Goal: Task Accomplishment & Management: Manage account settings

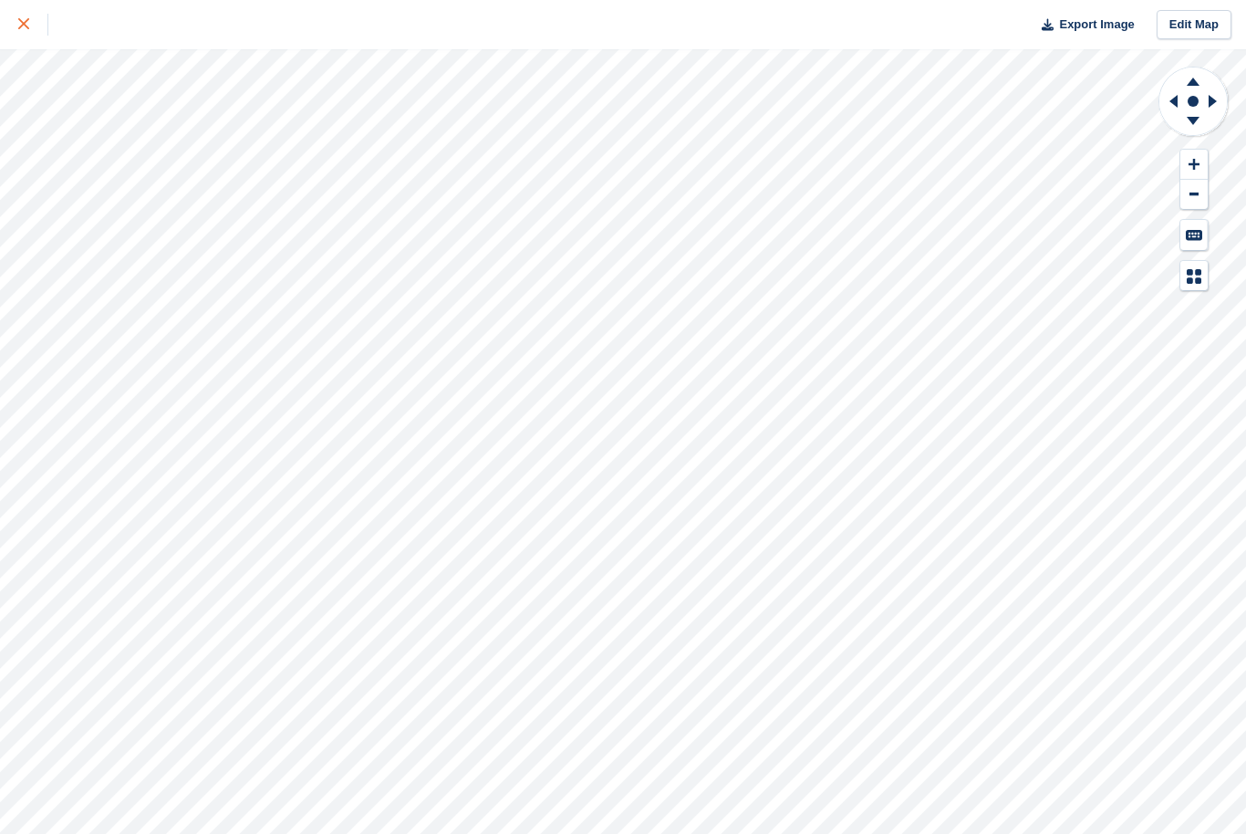
click at [30, 23] on div at bounding box center [33, 25] width 30 height 22
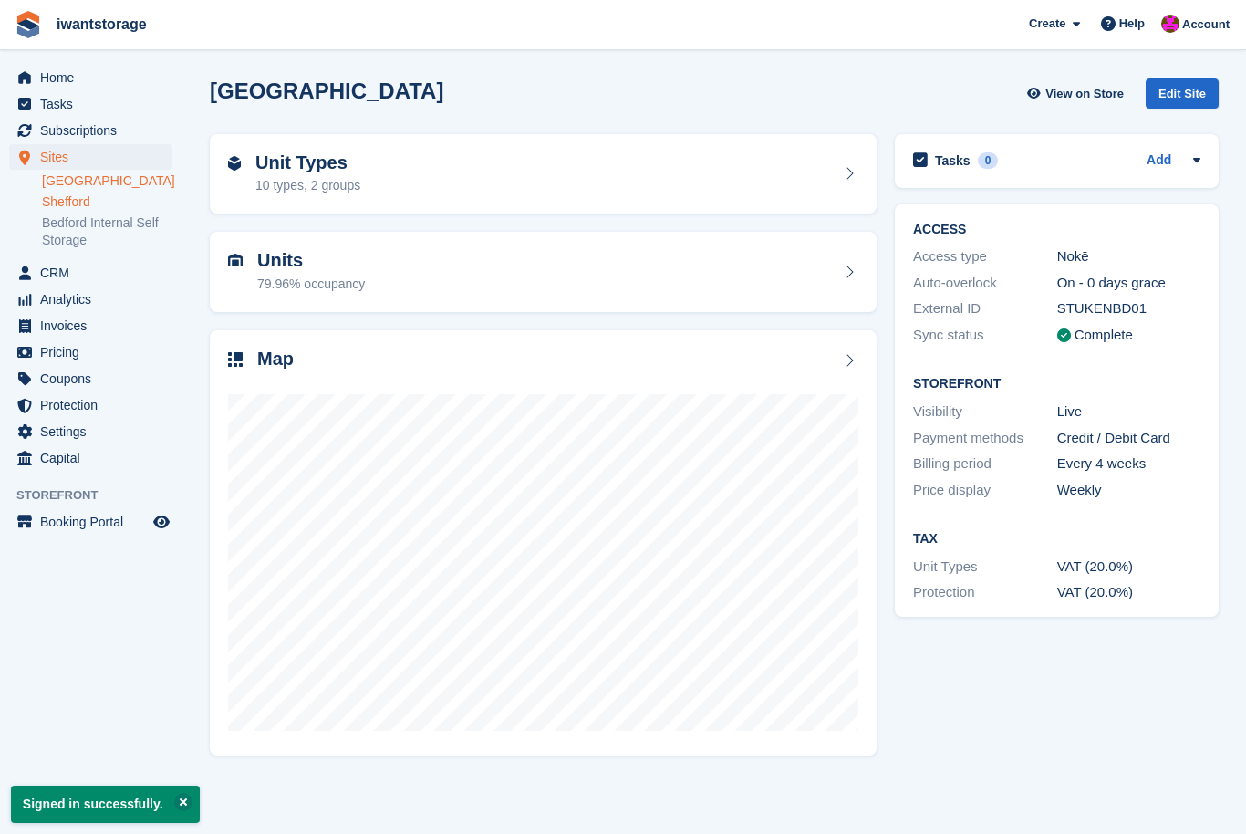
click at [54, 201] on link "Shefford" at bounding box center [107, 201] width 130 height 17
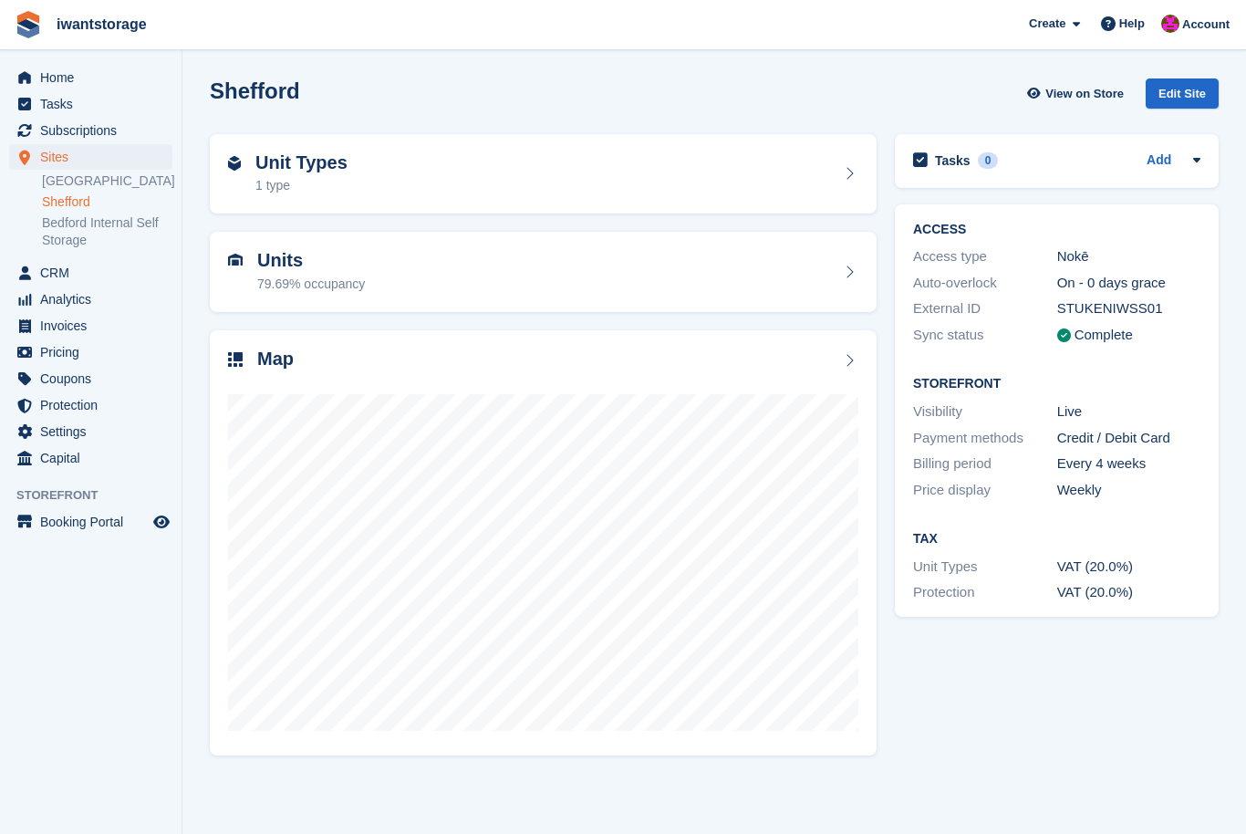
scroll to position [9, 0]
click at [575, 262] on div "Units 79.69% occupancy" at bounding box center [543, 272] width 630 height 44
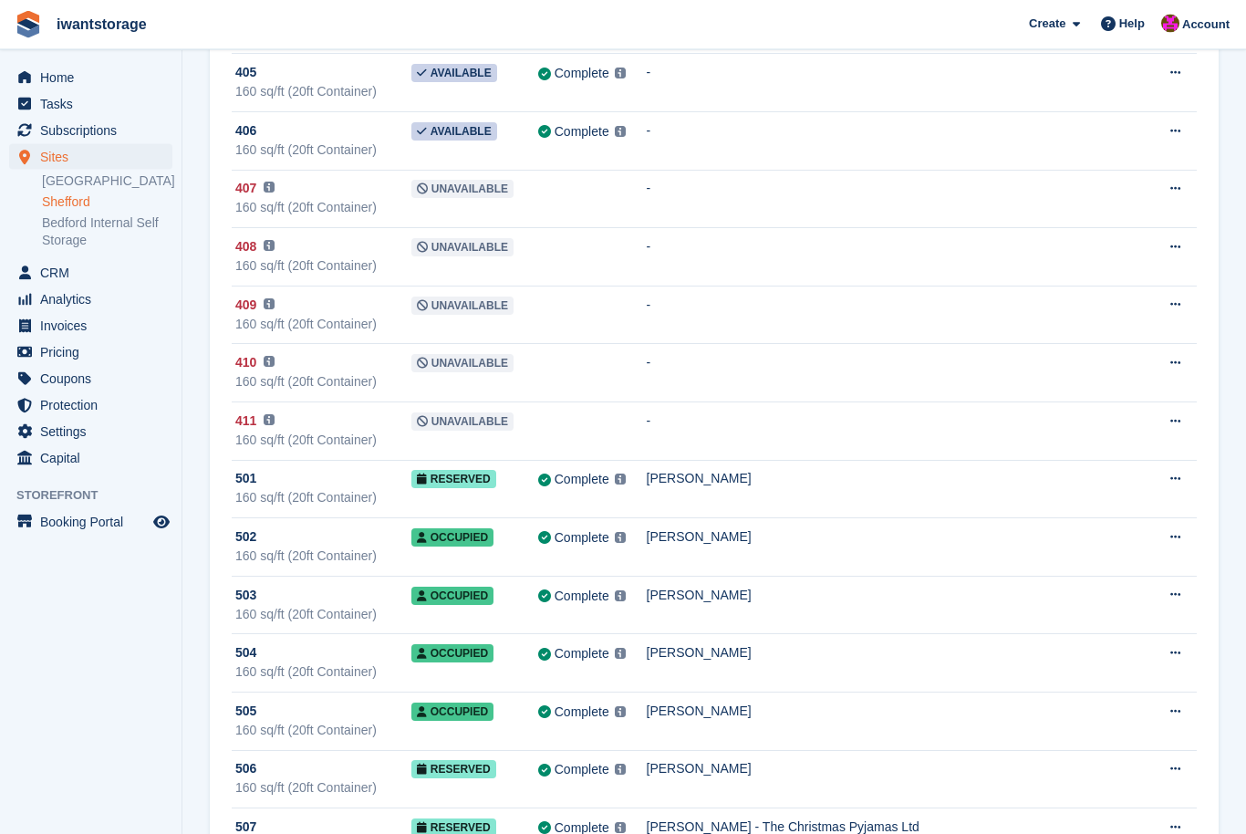
scroll to position [6495, 0]
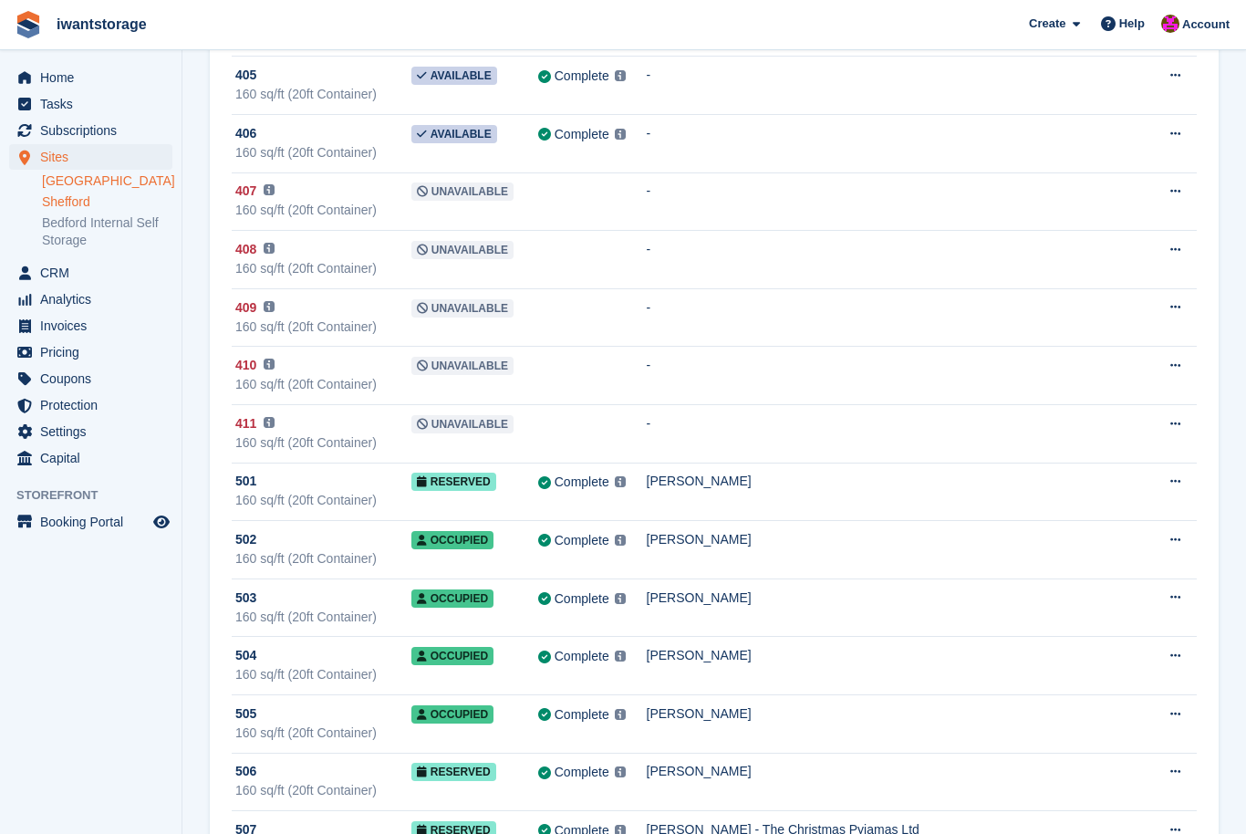
click at [45, 177] on link "[GEOGRAPHIC_DATA]" at bounding box center [107, 180] width 130 height 17
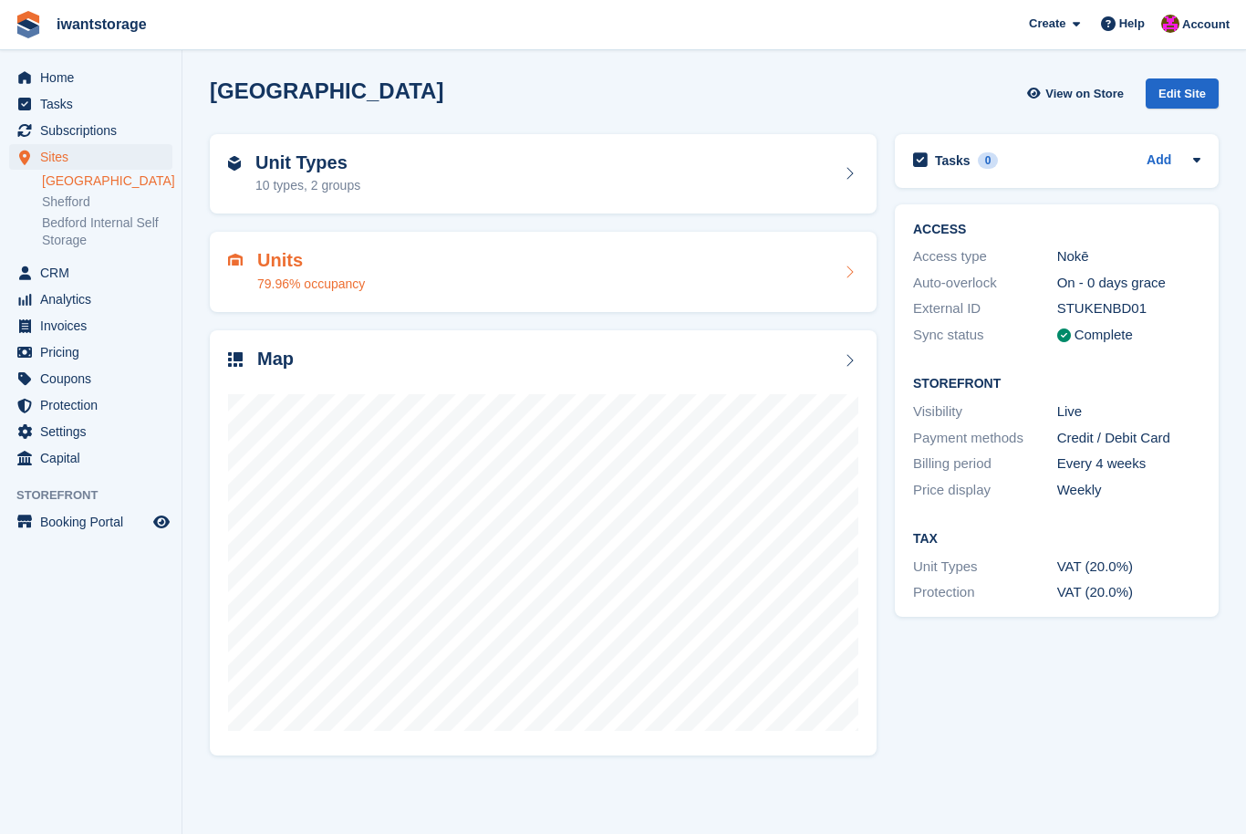
click at [455, 258] on div "Units 79.96% occupancy" at bounding box center [543, 272] width 630 height 44
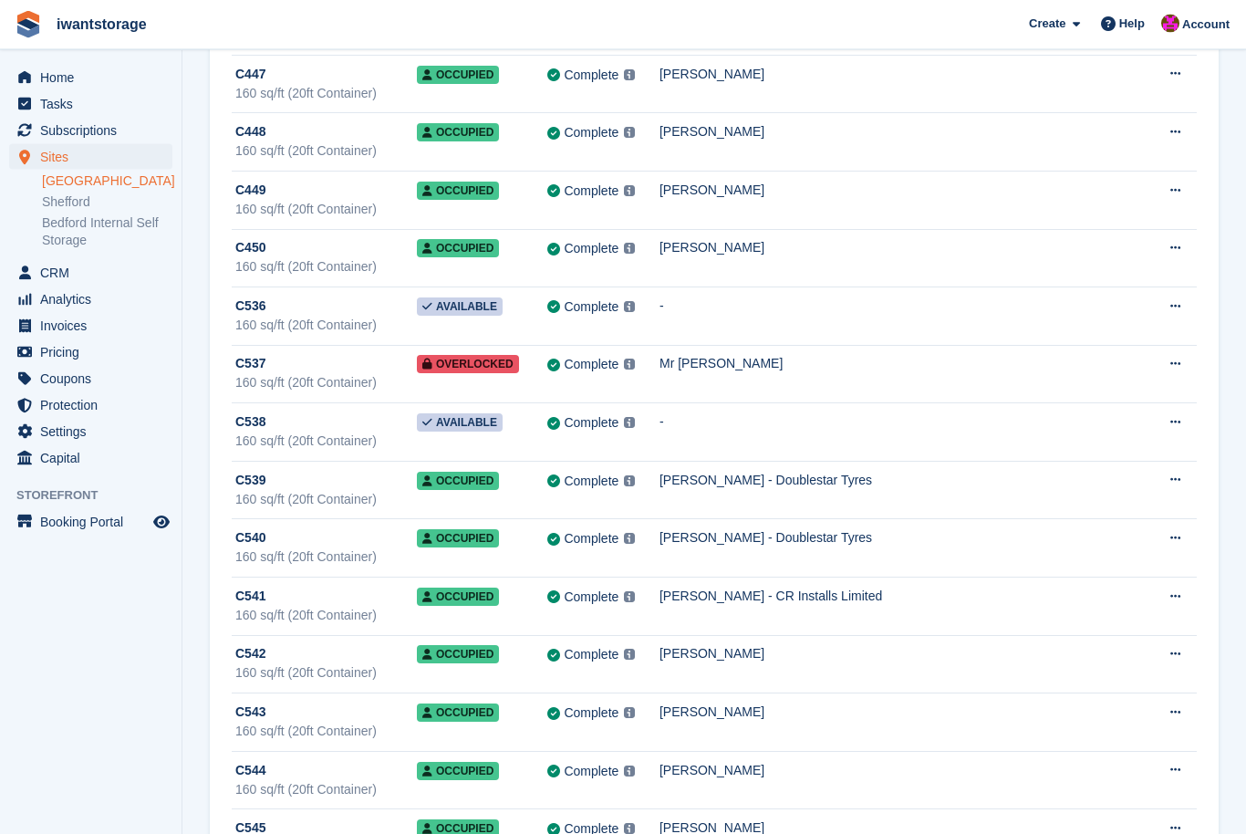
scroll to position [5449, 0]
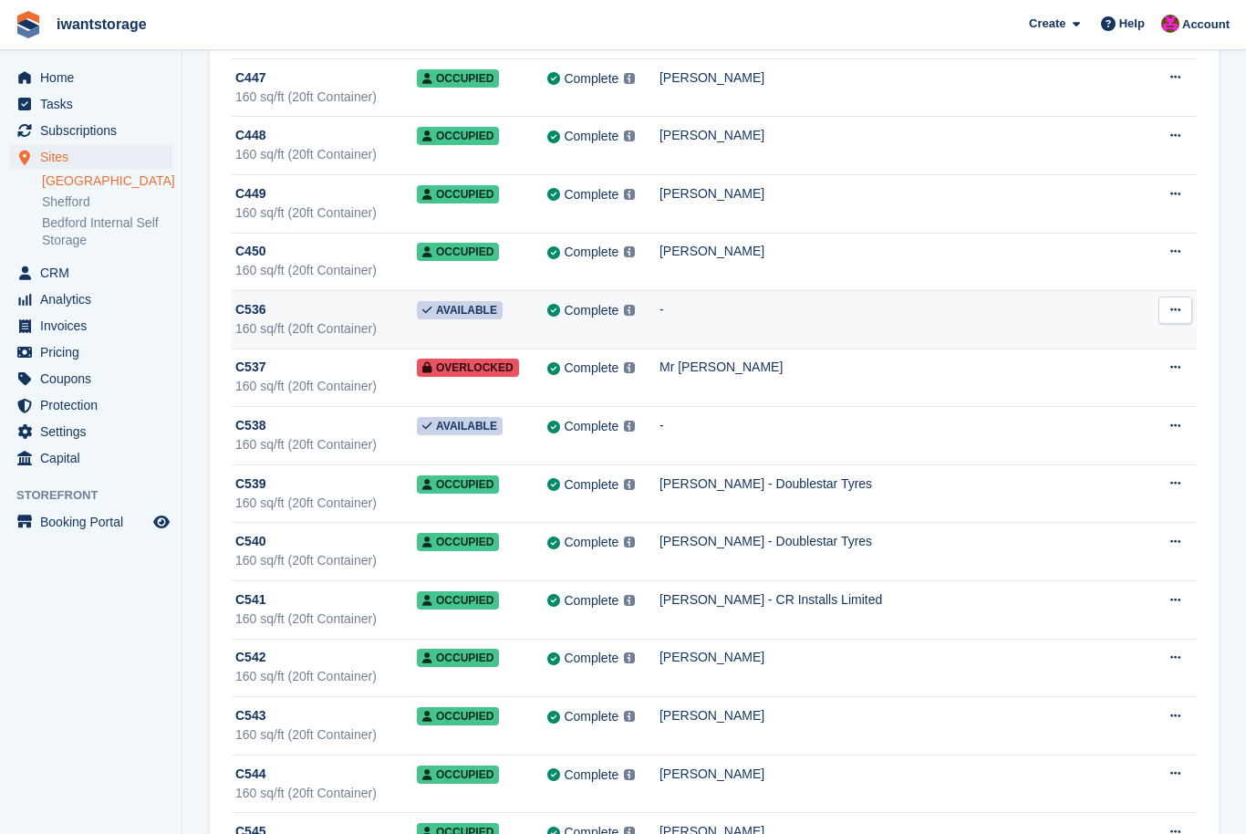
click at [1164, 316] on button at bounding box center [1175, 309] width 34 height 27
click at [283, 316] on div "C536" at bounding box center [325, 309] width 181 height 19
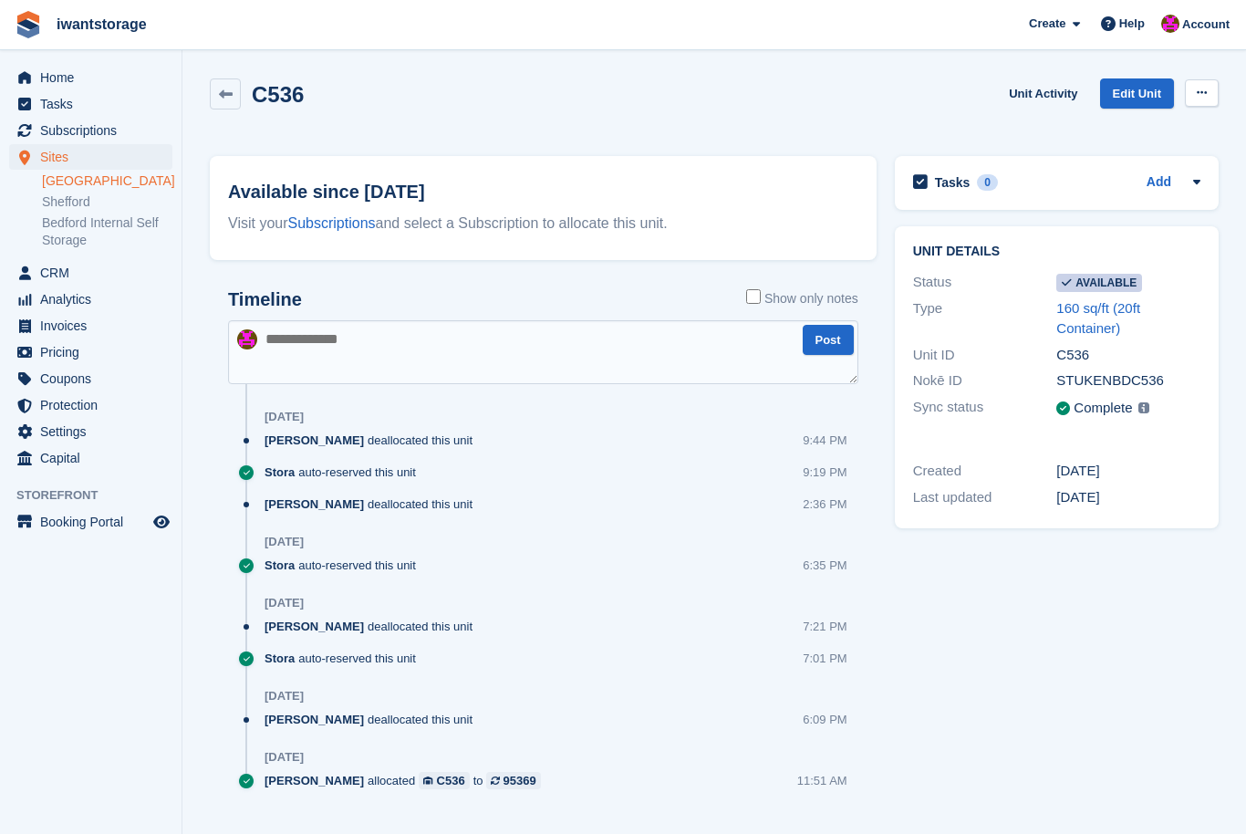
click at [1208, 96] on button at bounding box center [1202, 92] width 34 height 27
click at [1145, 131] on p "Make unavailable" at bounding box center [1130, 129] width 159 height 24
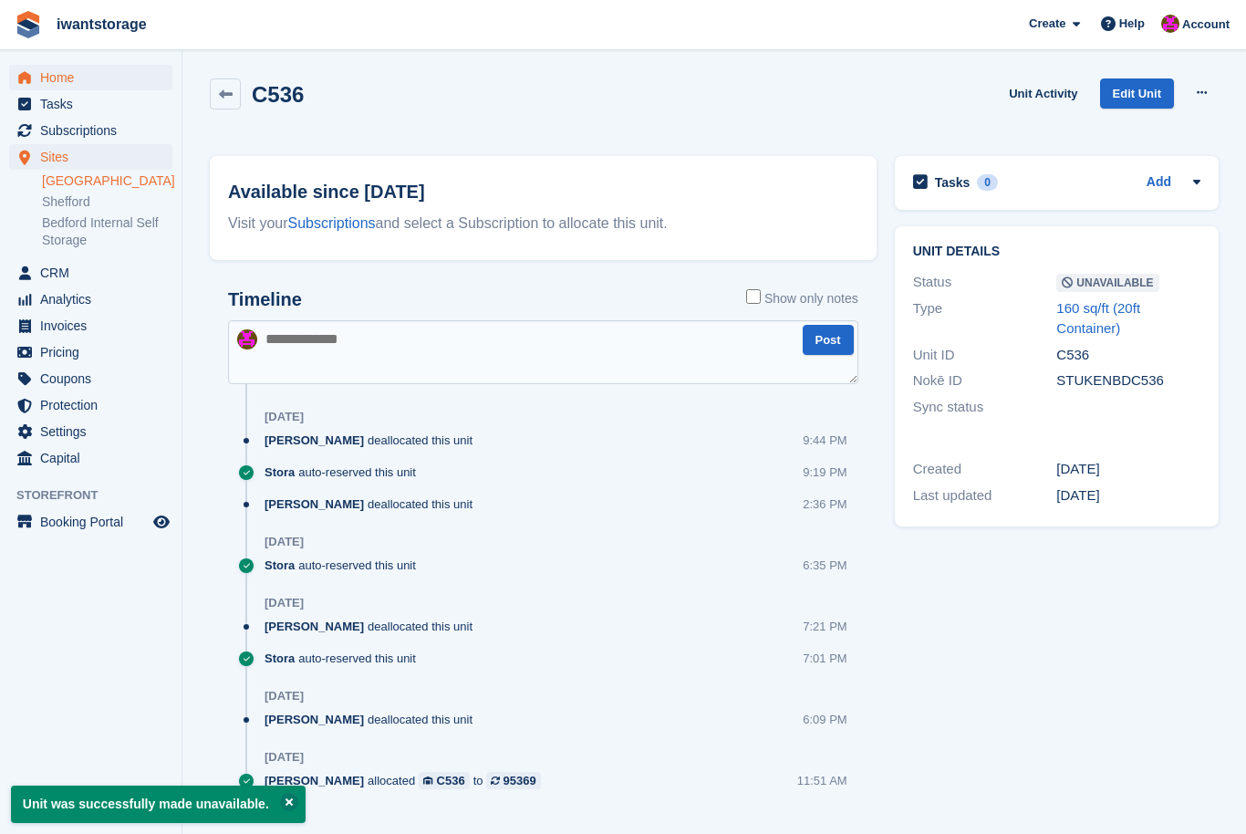
click at [45, 78] on span "Home" at bounding box center [94, 78] width 109 height 26
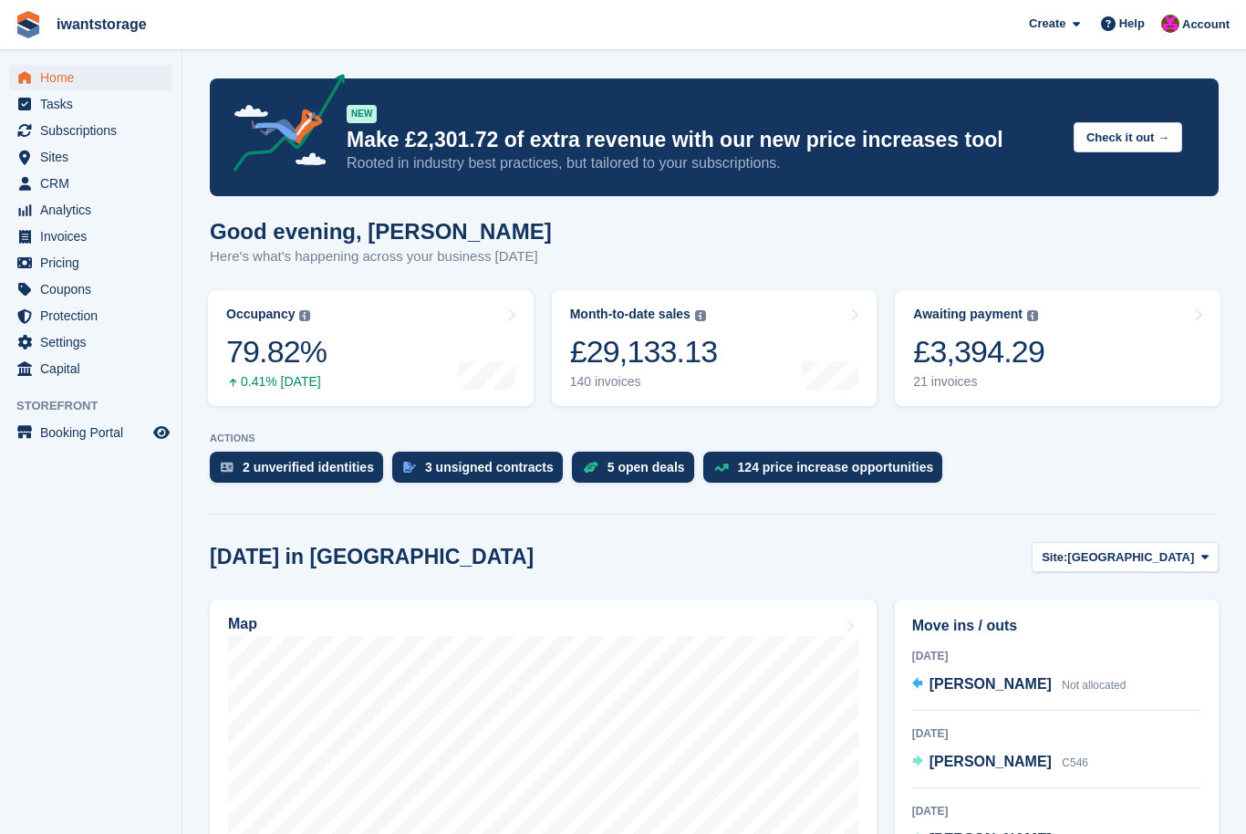
click at [562, 9] on span "iwantstorage Create Subscription Invoice Contact Deal Discount Page Help Chat S…" at bounding box center [623, 24] width 1246 height 49
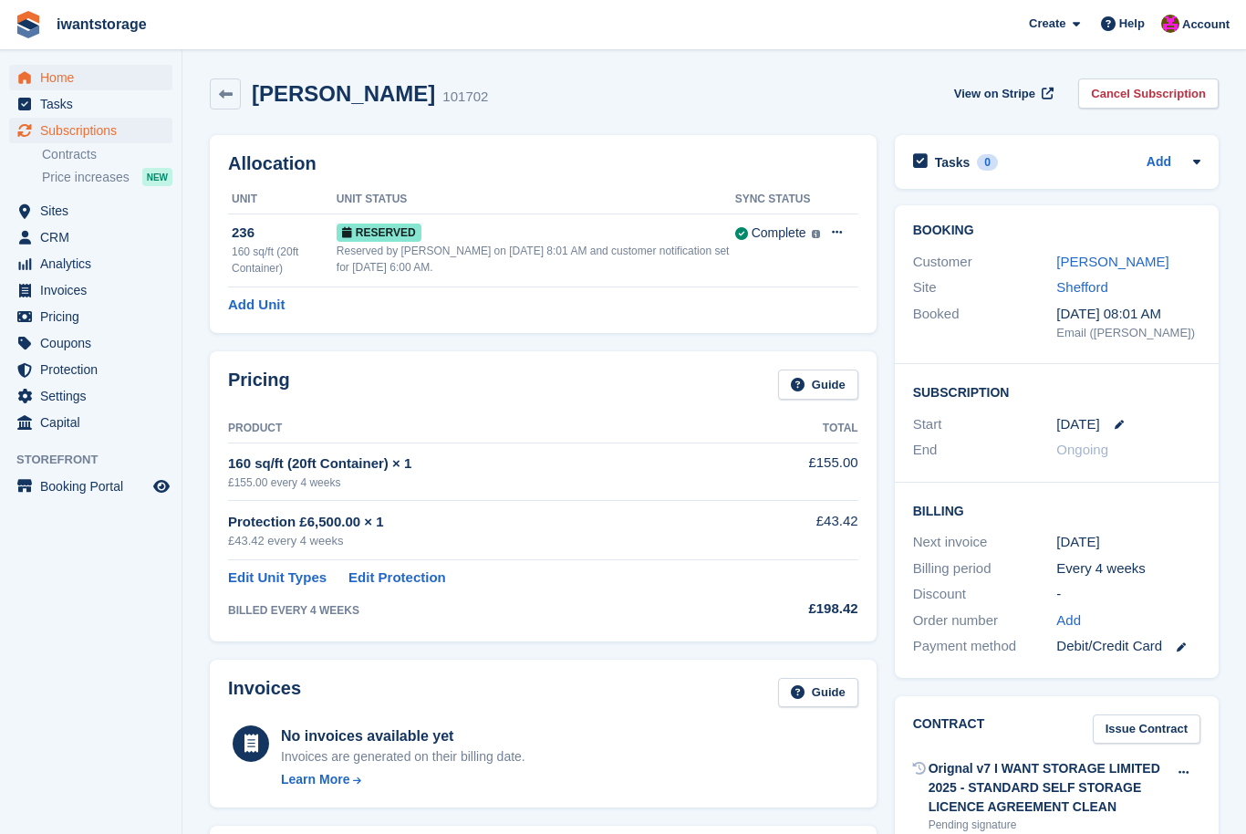
click at [36, 78] on link "Home" at bounding box center [90, 78] width 163 height 26
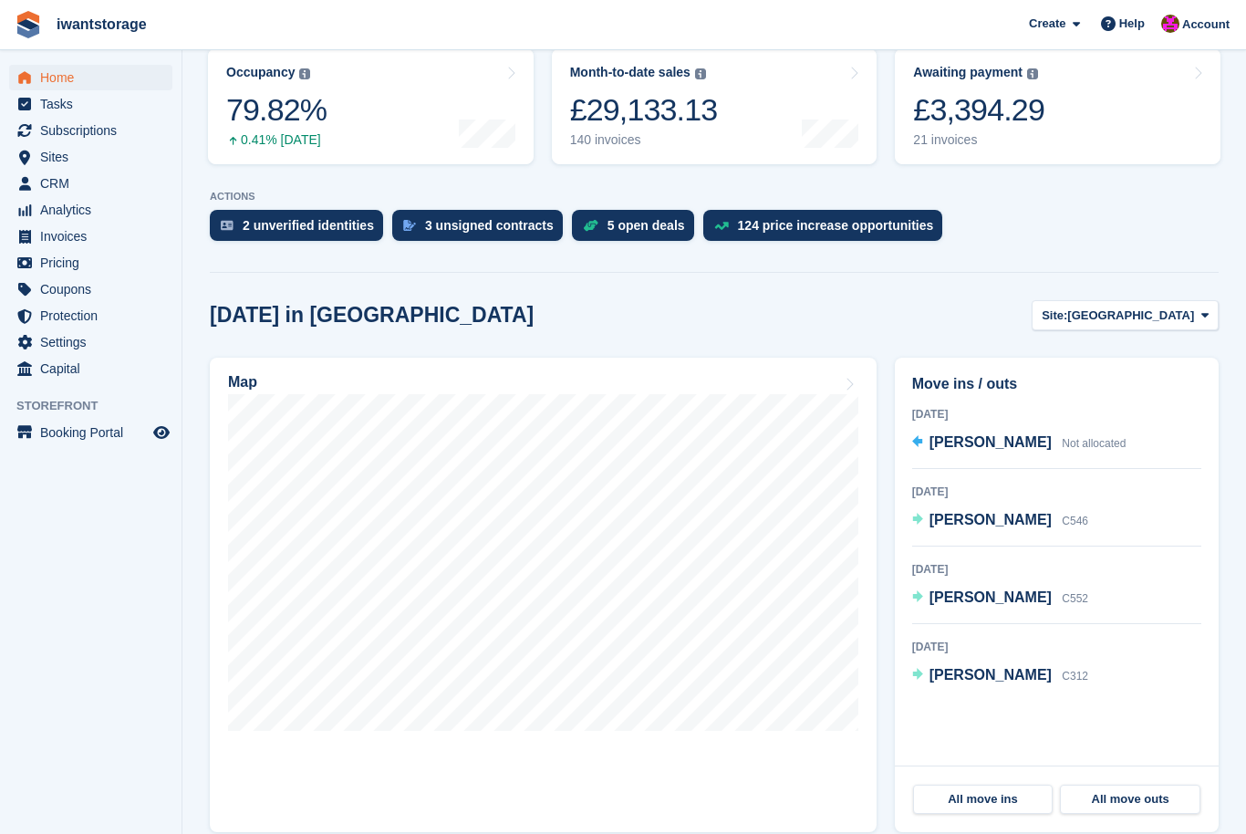
scroll to position [221, 0]
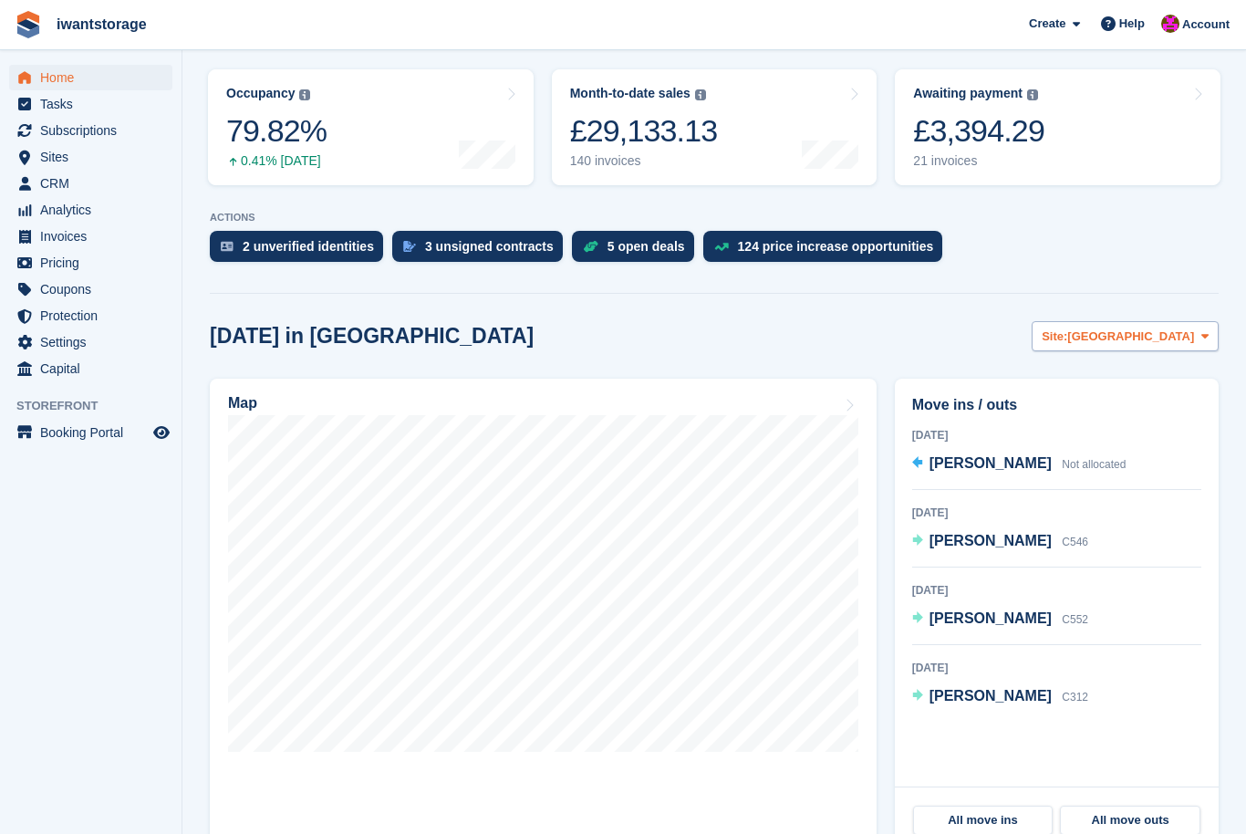
click at [1157, 350] on button "Site: Bedford" at bounding box center [1124, 336] width 187 height 30
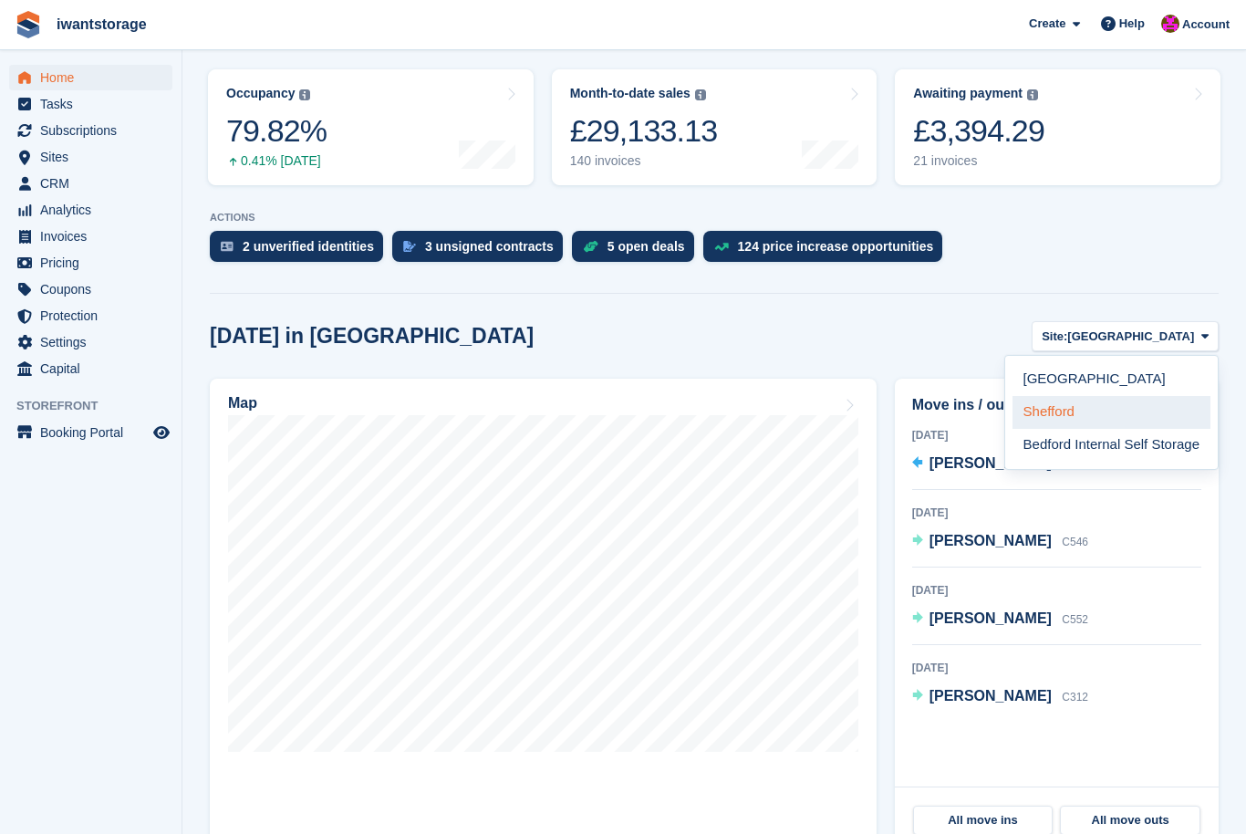
click at [1052, 417] on link "Shefford" at bounding box center [1111, 412] width 198 height 33
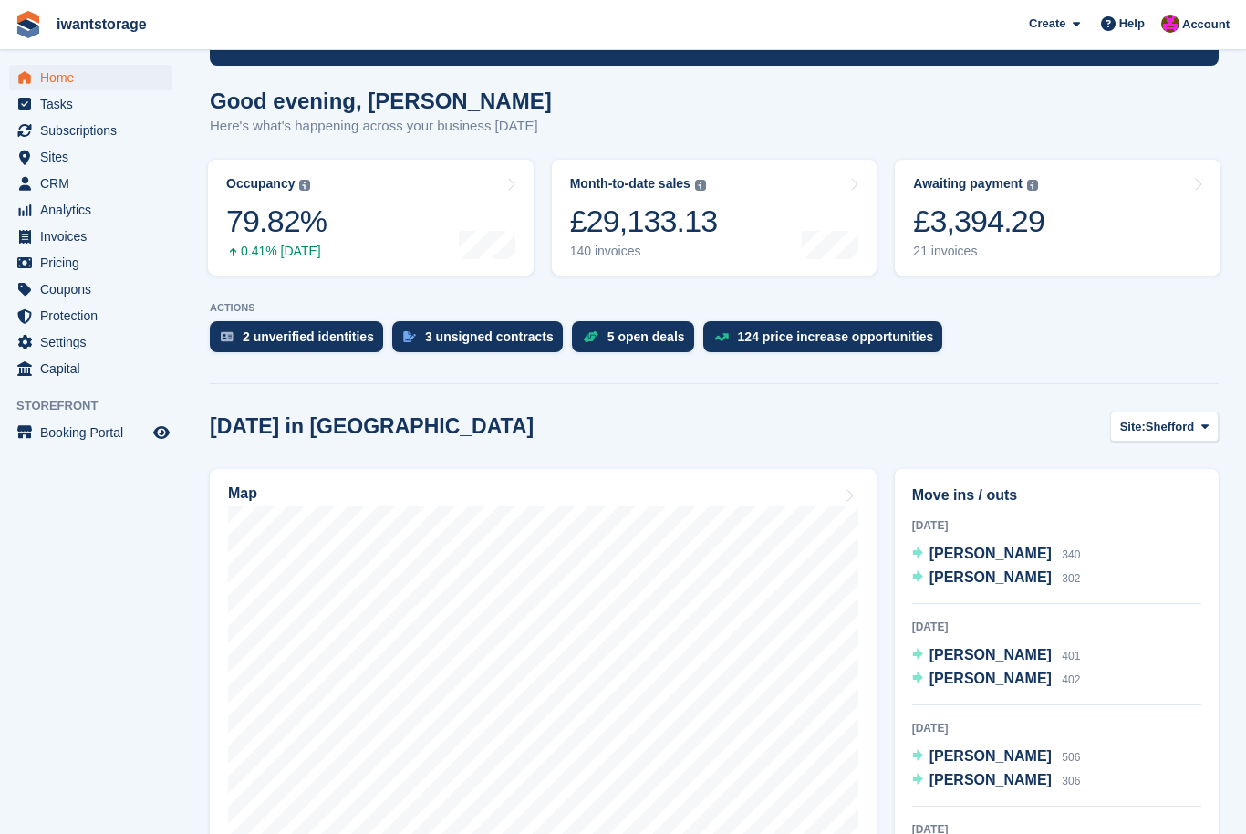
scroll to position [0, 0]
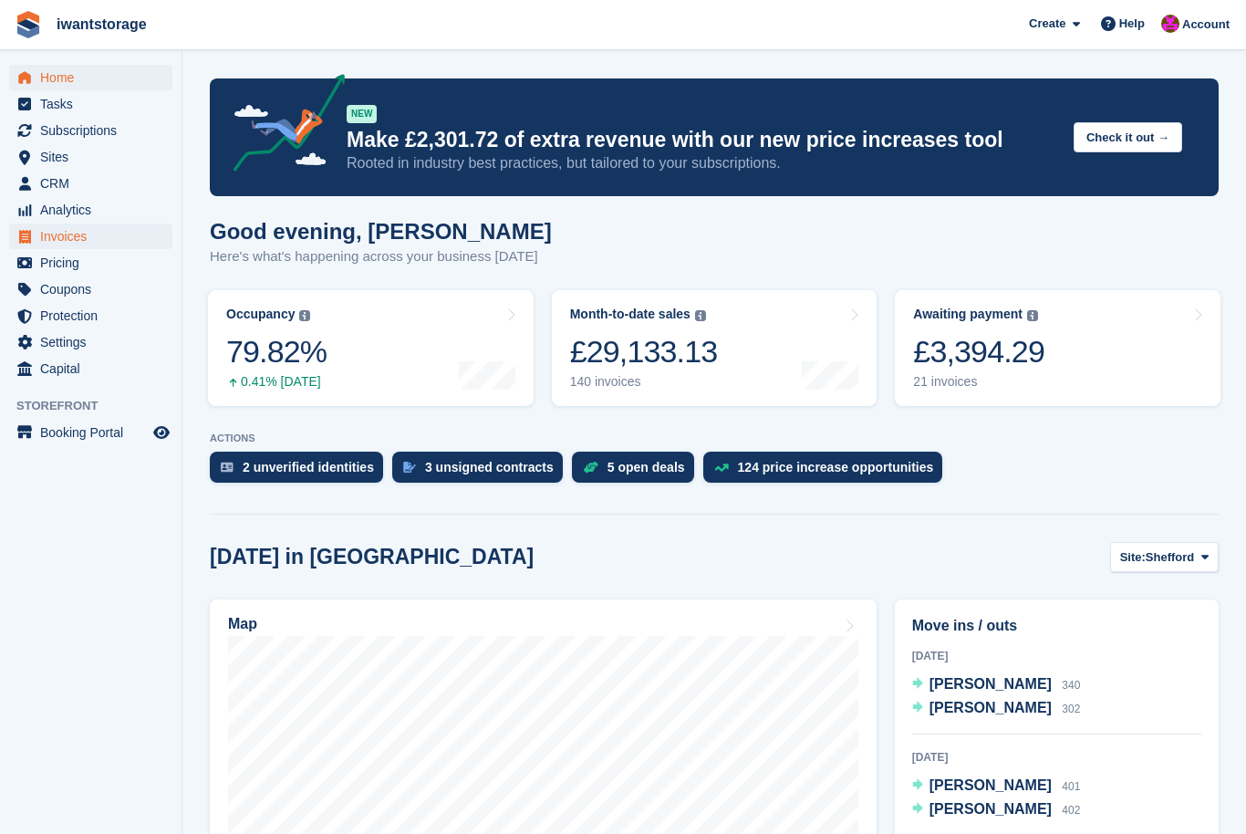
click at [38, 240] on link "Invoices" at bounding box center [90, 236] width 163 height 26
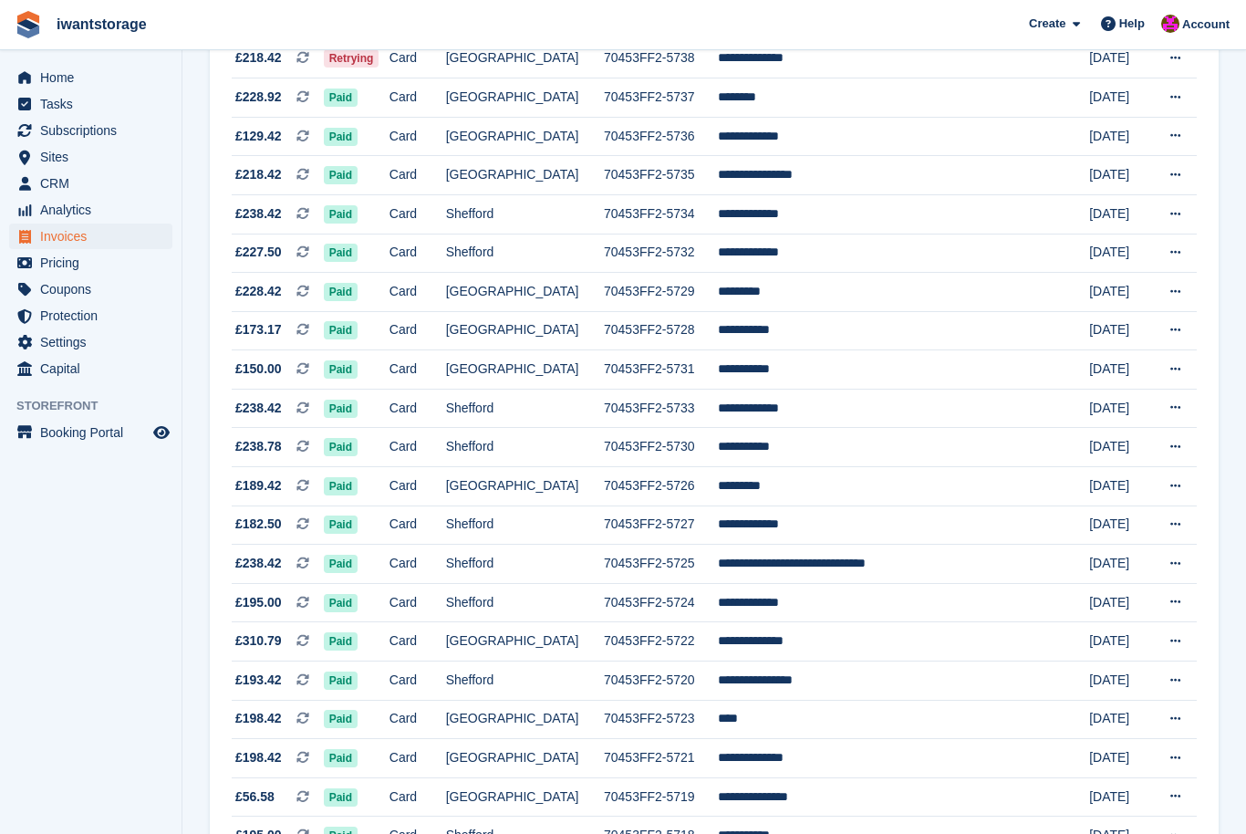
scroll to position [1444, 0]
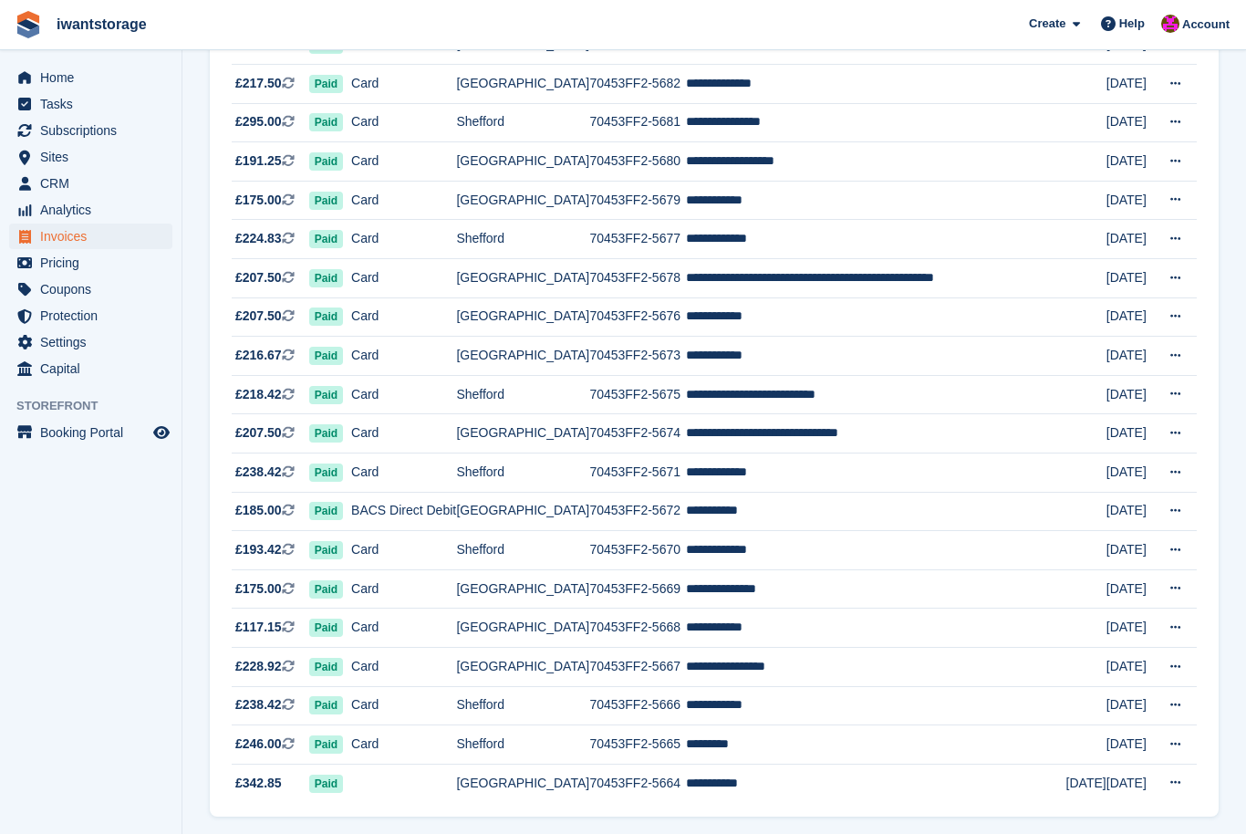
scroll to position [1444, 0]
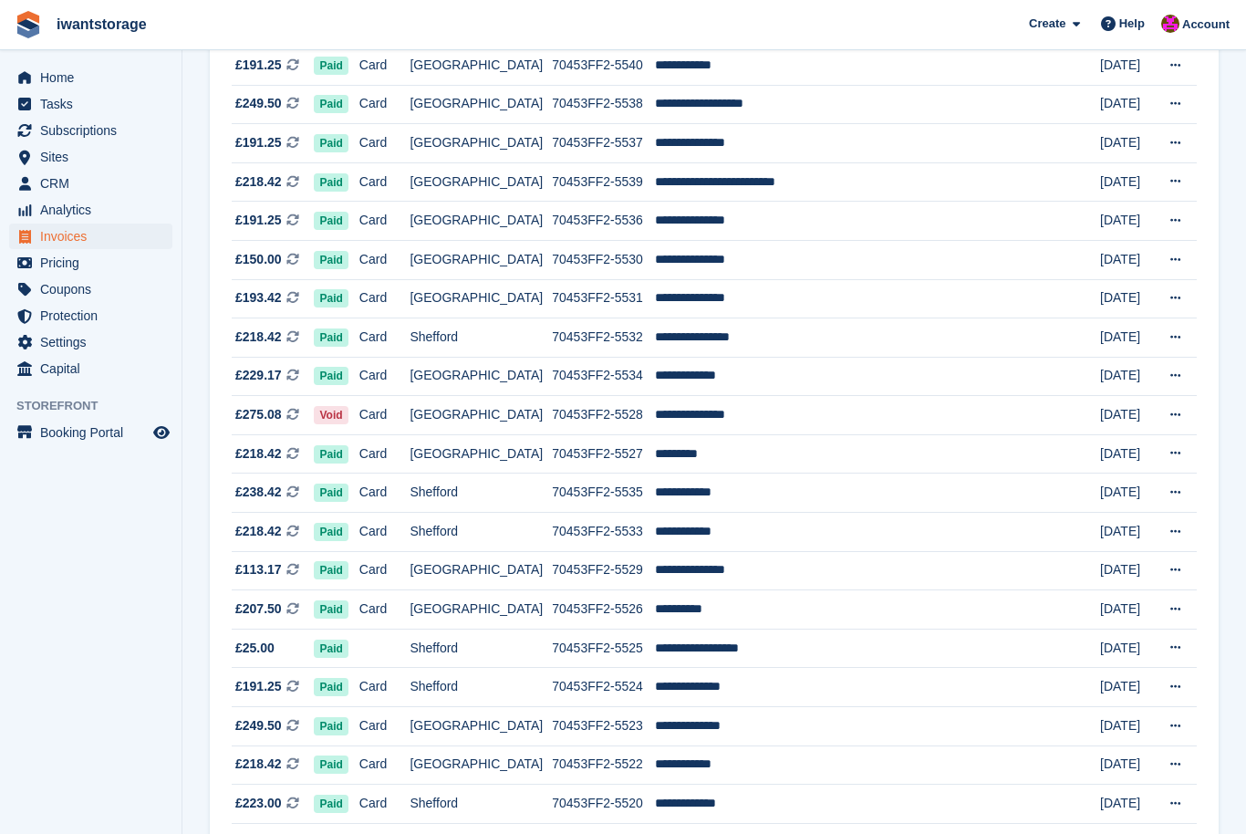
scroll to position [1444, 0]
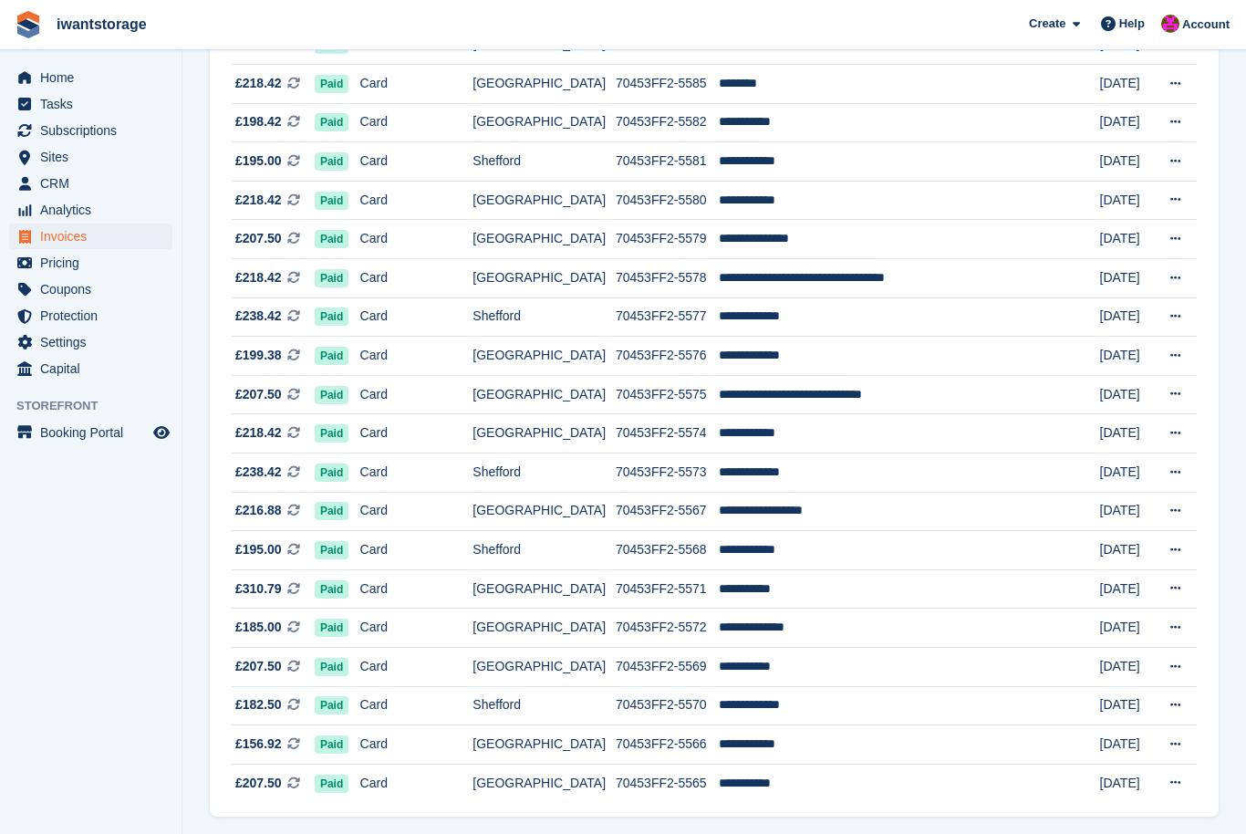
scroll to position [1444, 0]
click at [36, 79] on link "Home" at bounding box center [90, 78] width 163 height 26
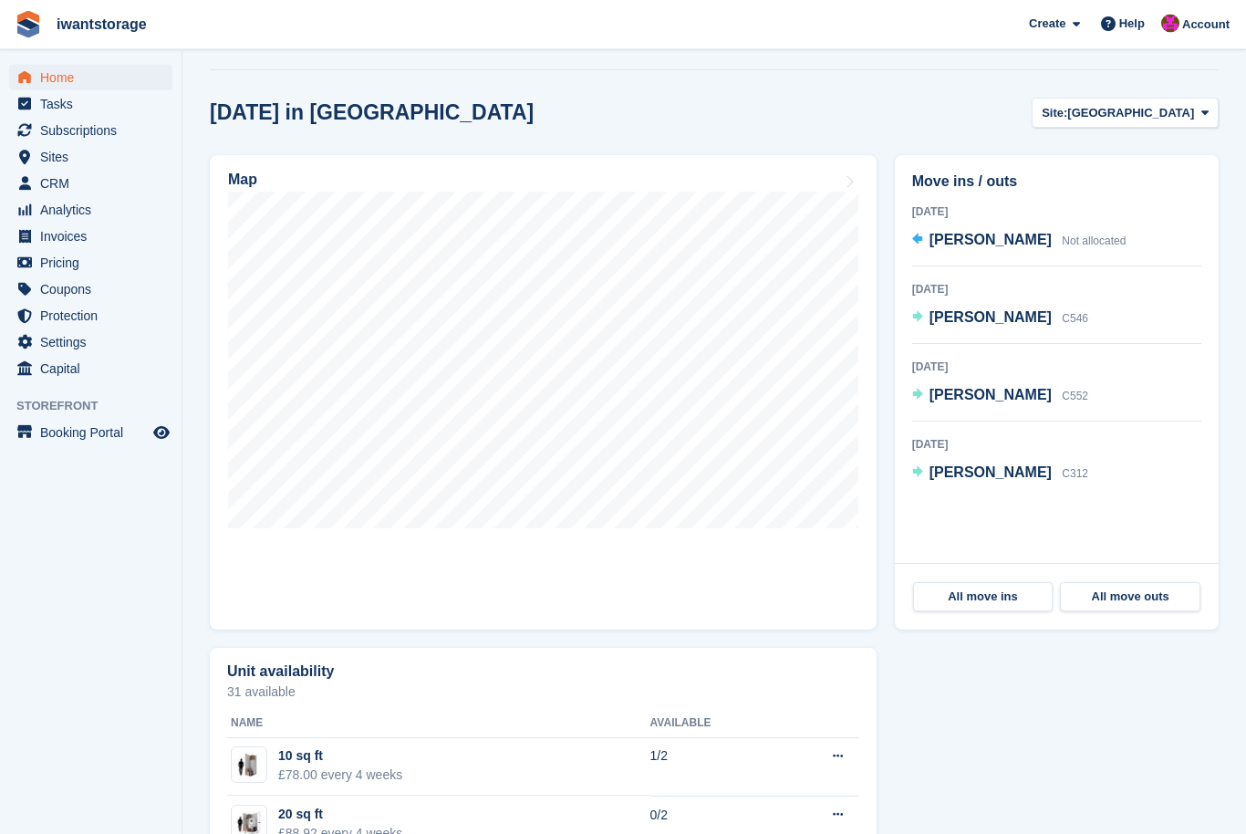
scroll to position [444, 0]
click at [1165, 120] on span "[GEOGRAPHIC_DATA]" at bounding box center [1130, 113] width 127 height 18
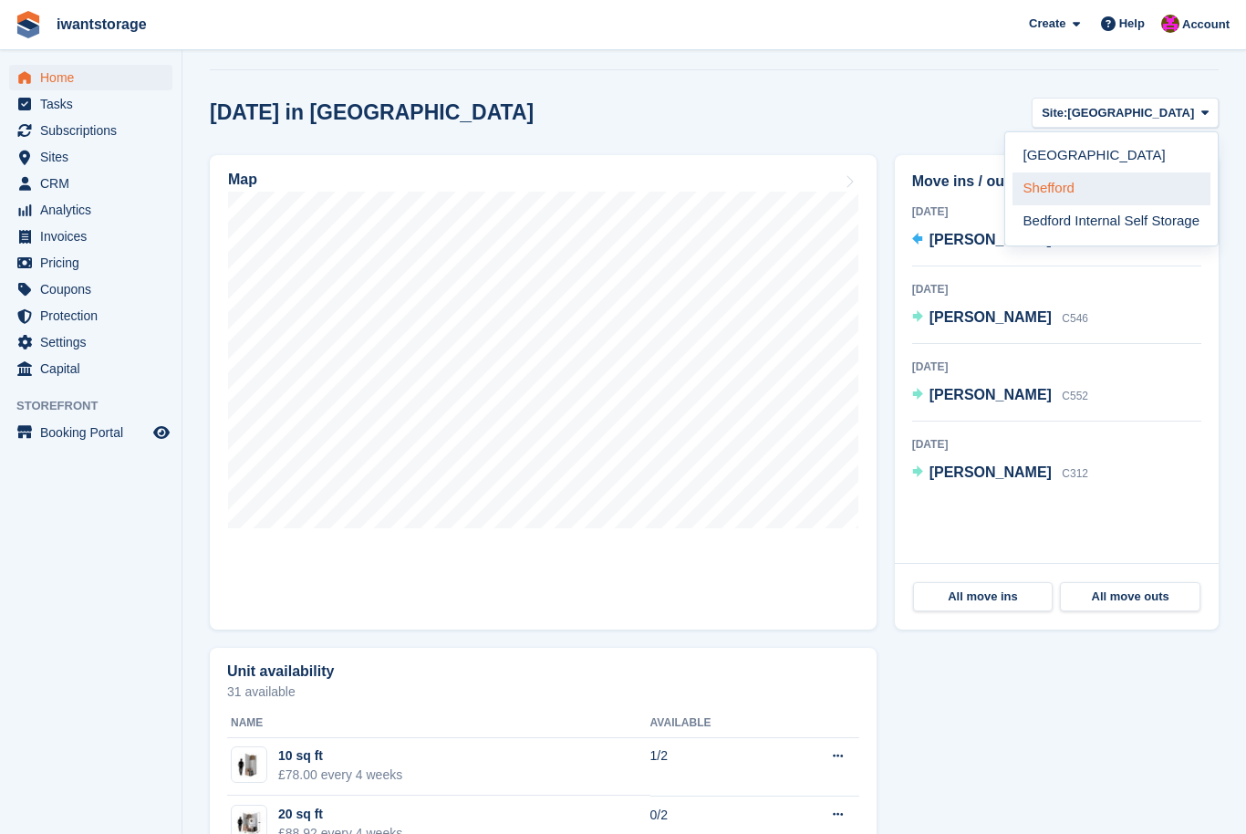
click at [1061, 201] on link "Shefford" at bounding box center [1111, 188] width 198 height 33
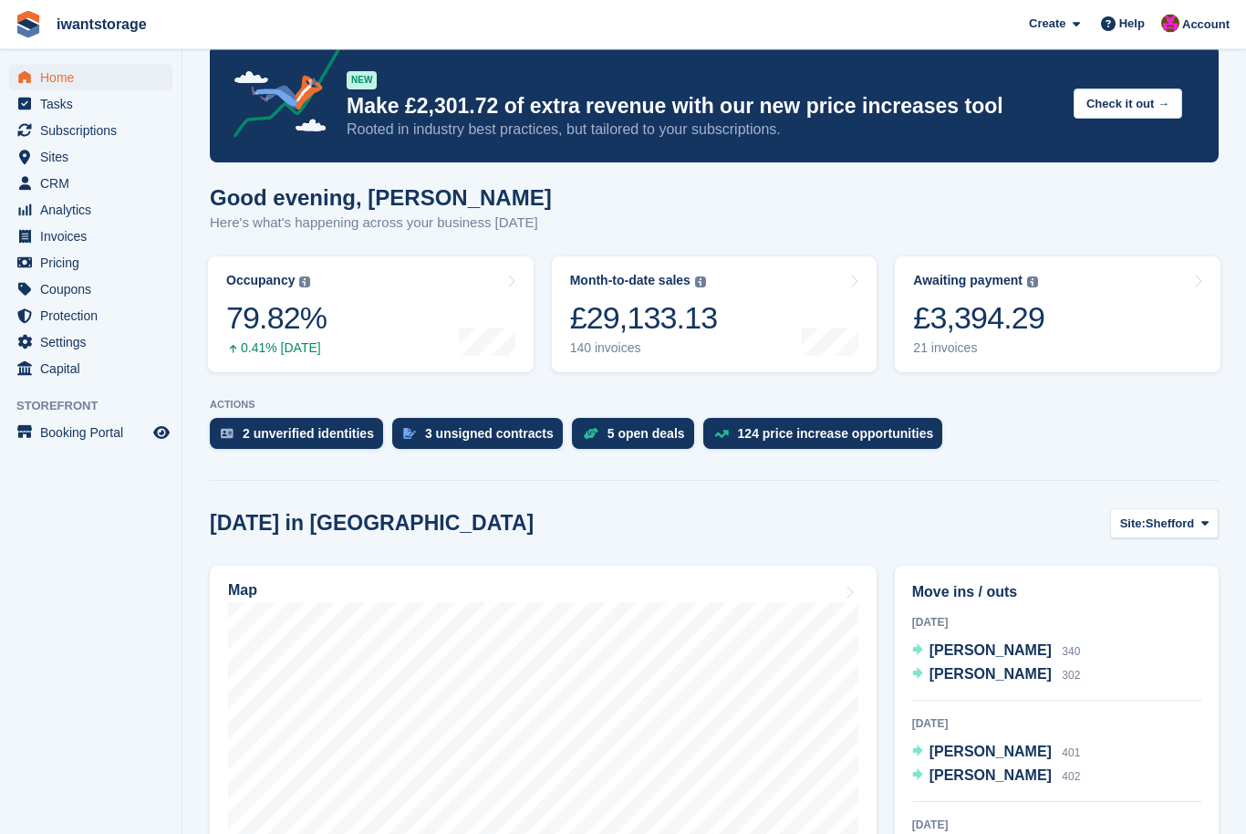
scroll to position [0, 0]
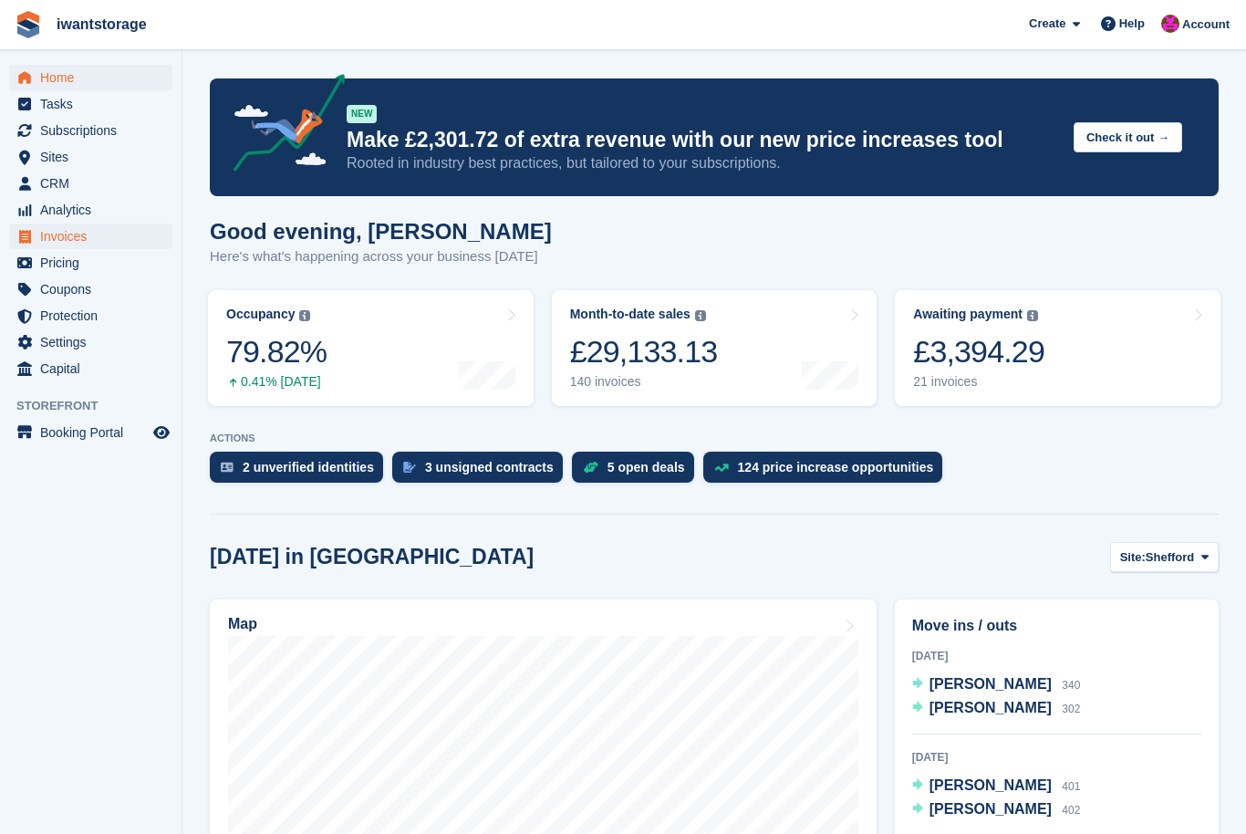
click at [70, 248] on span "Invoices" at bounding box center [94, 236] width 109 height 26
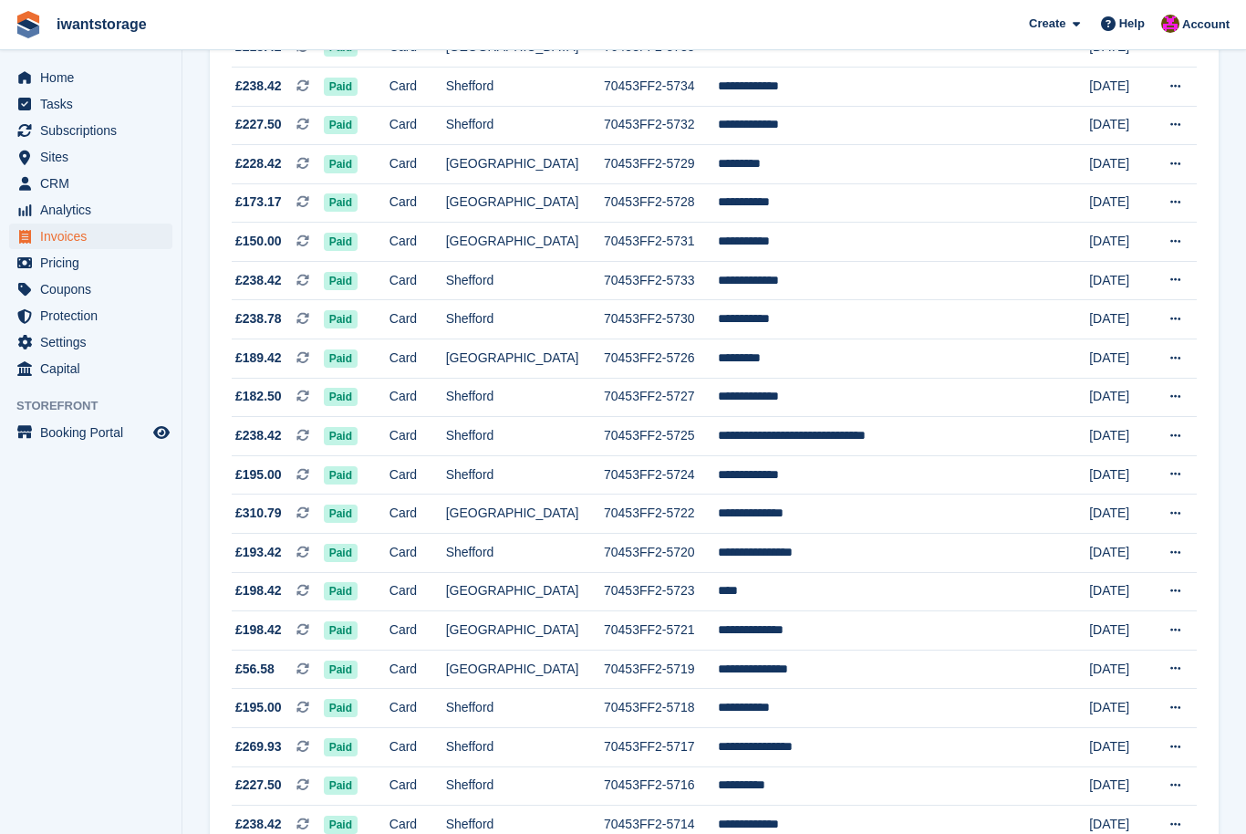
scroll to position [1444, 0]
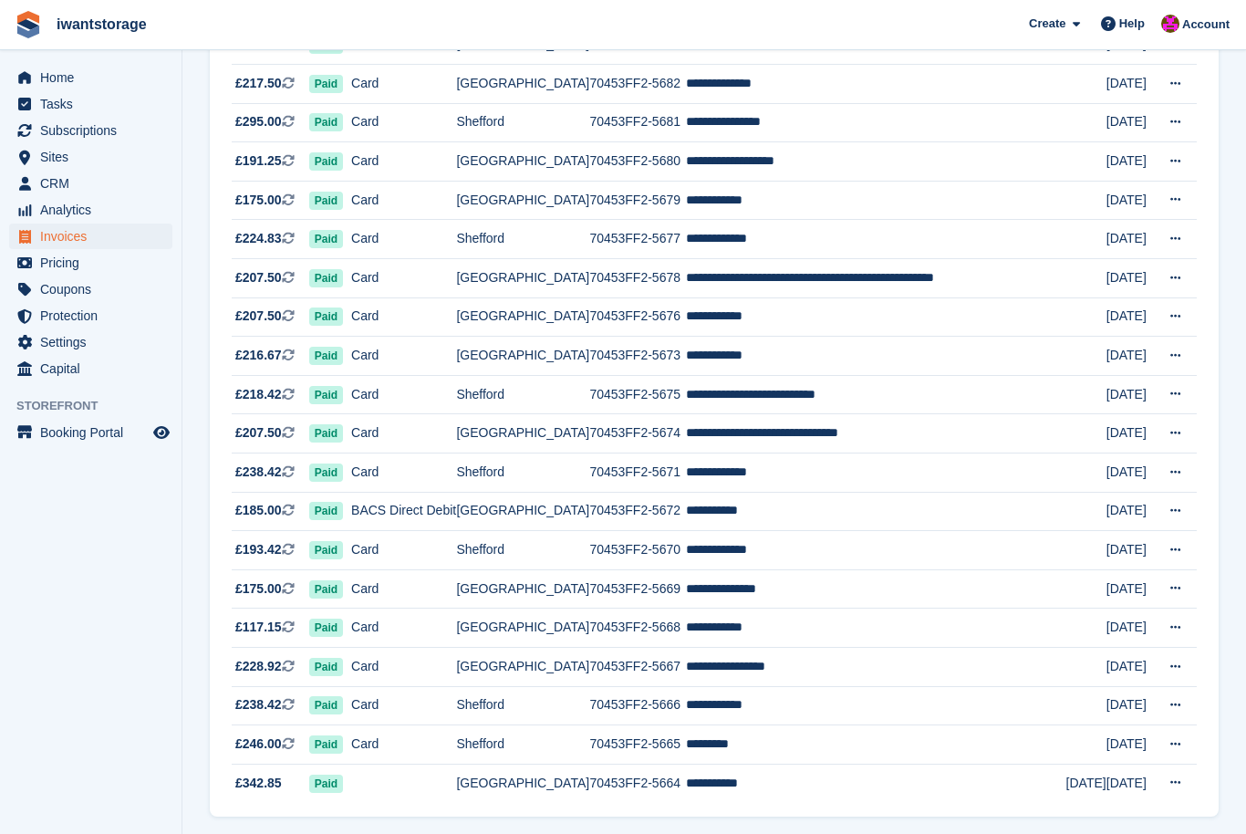
scroll to position [1444, 0]
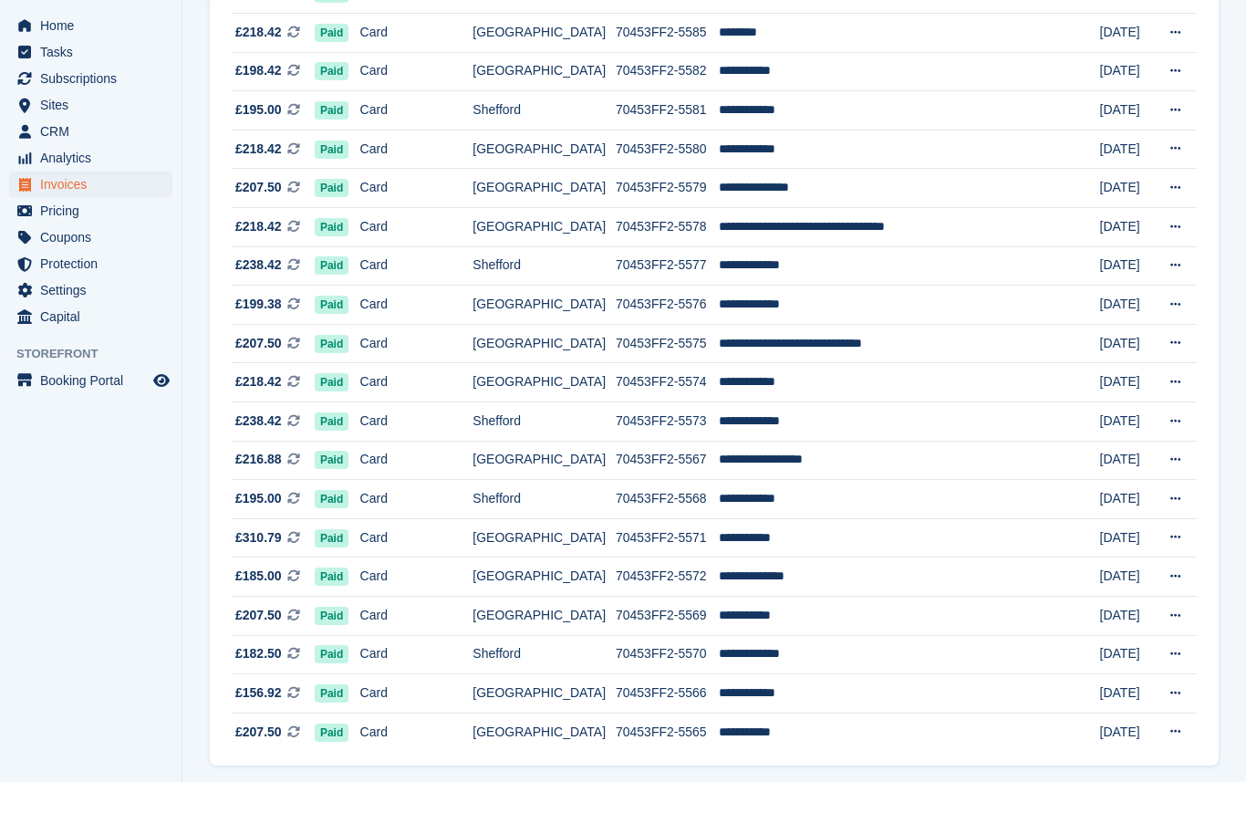
scroll to position [1444, 0]
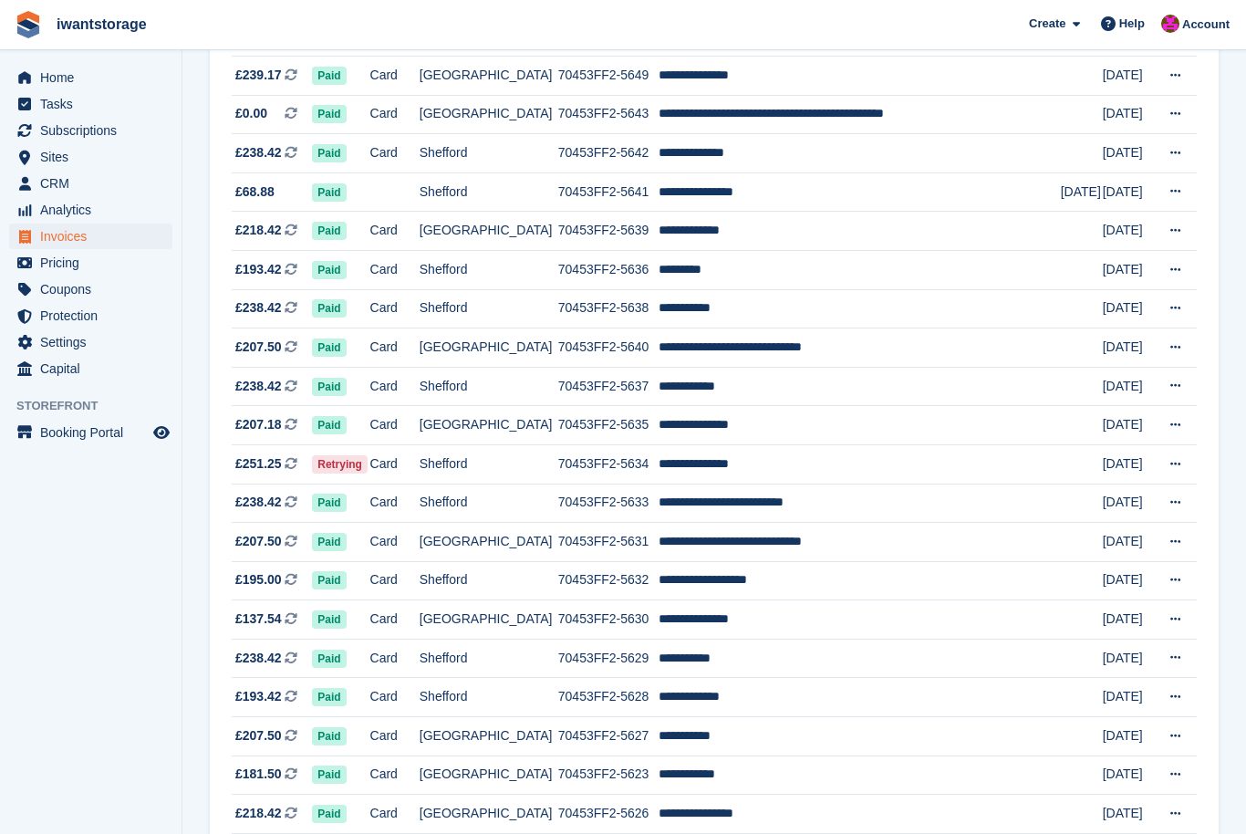
scroll to position [975, 0]
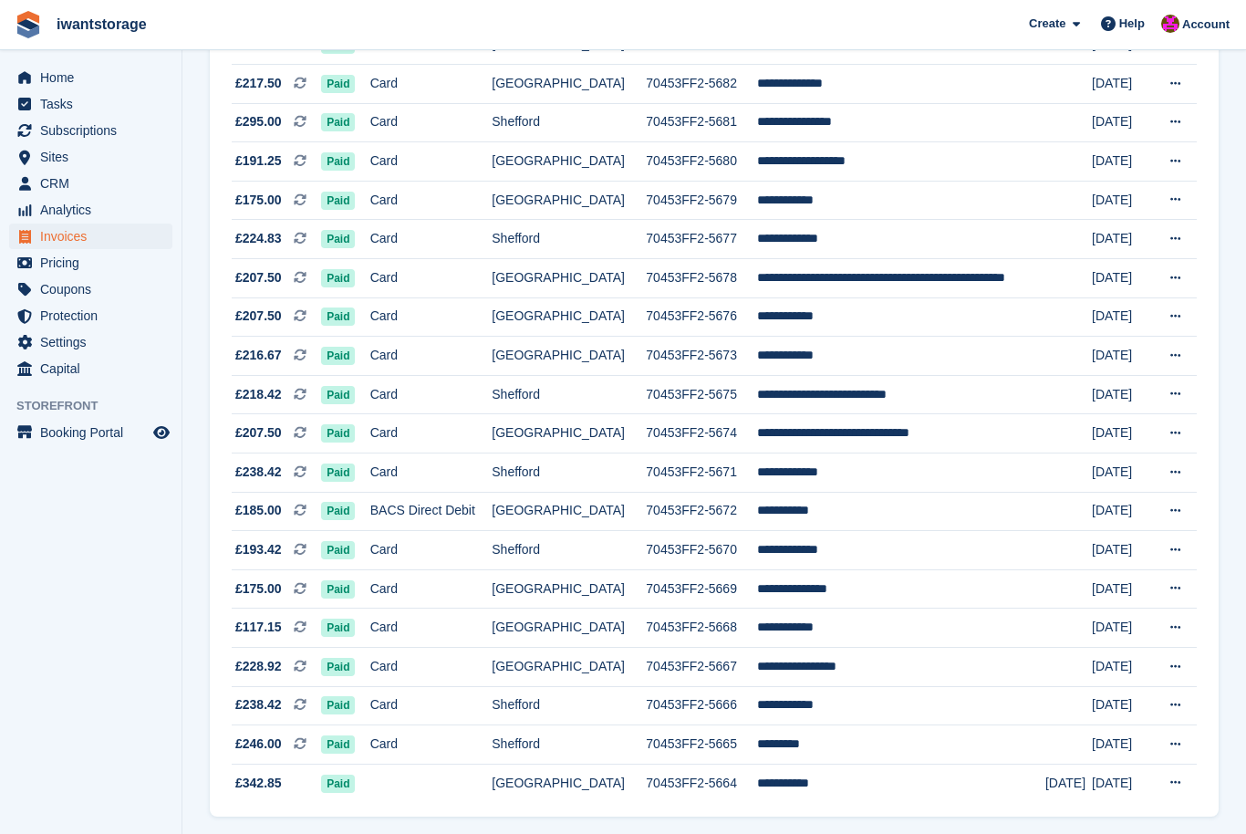
scroll to position [1444, 0]
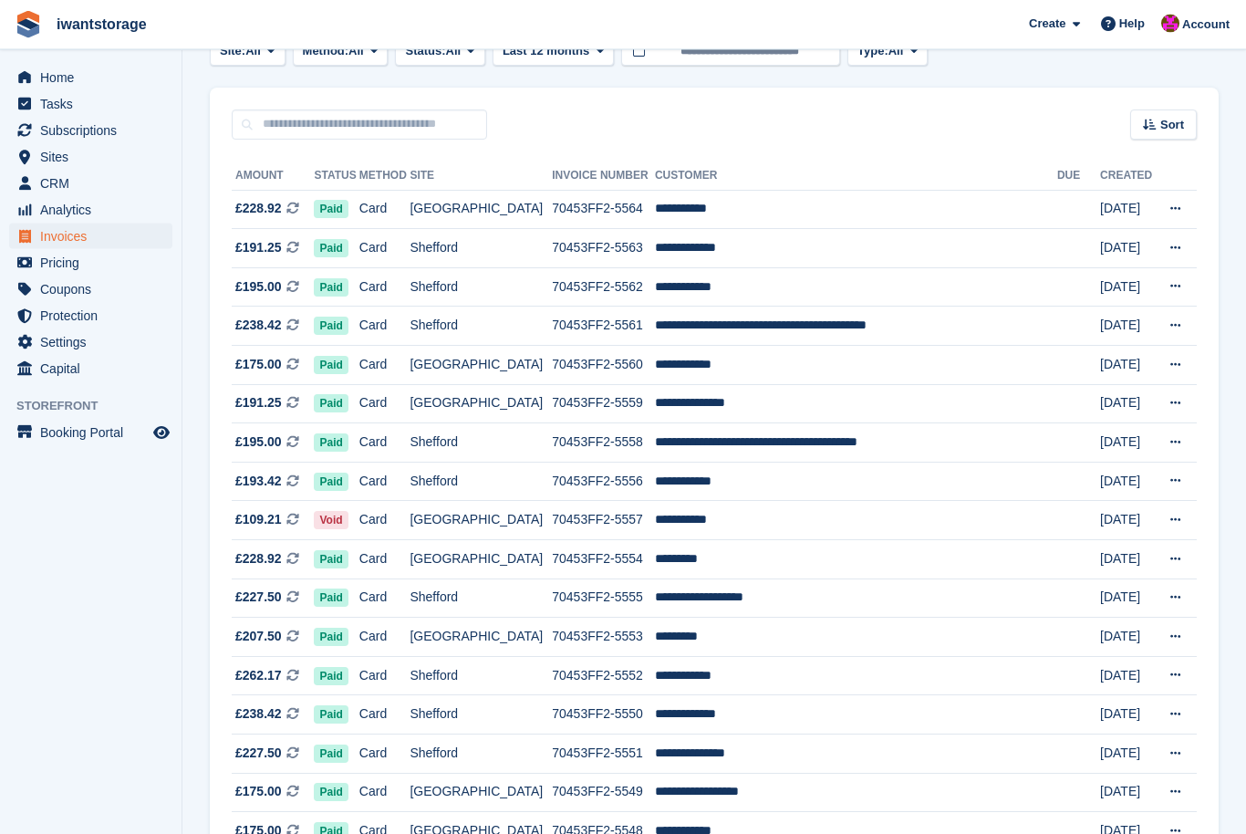
scroll to position [100, 0]
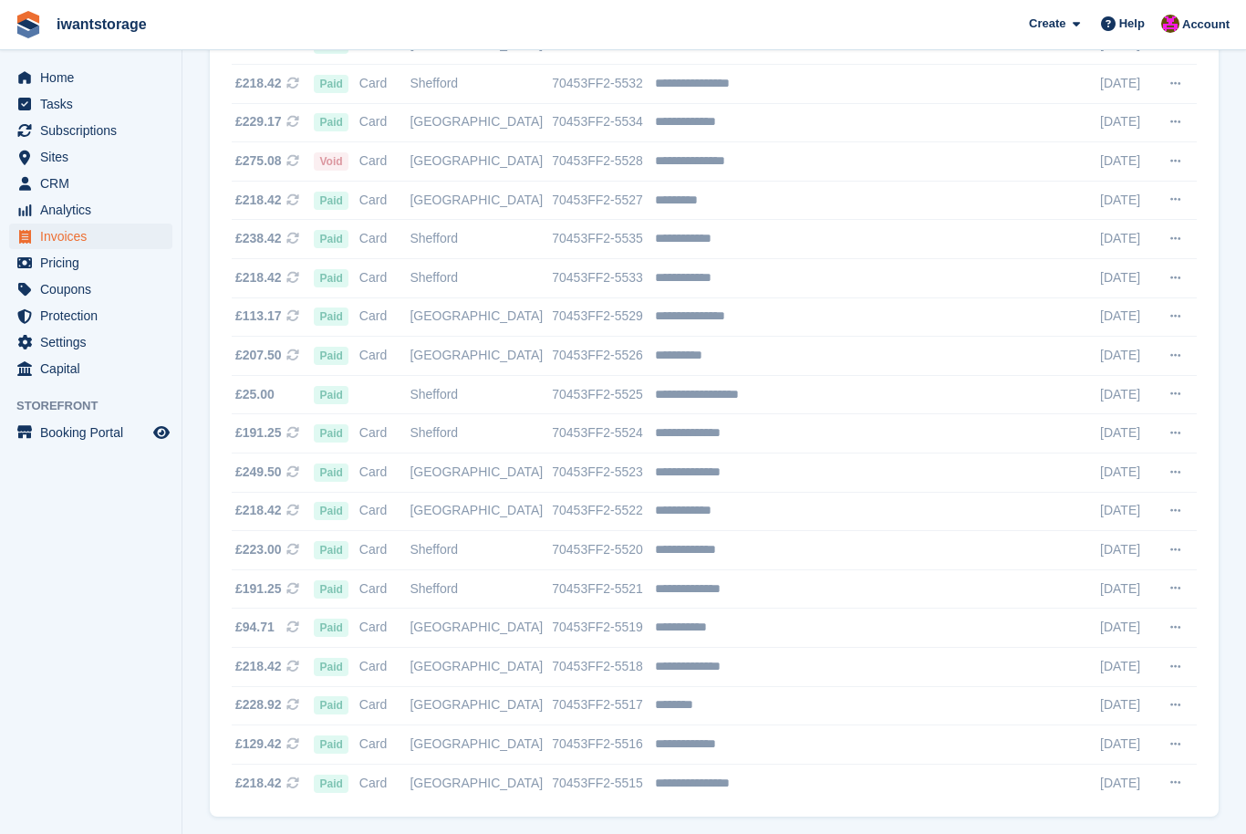
scroll to position [1444, 0]
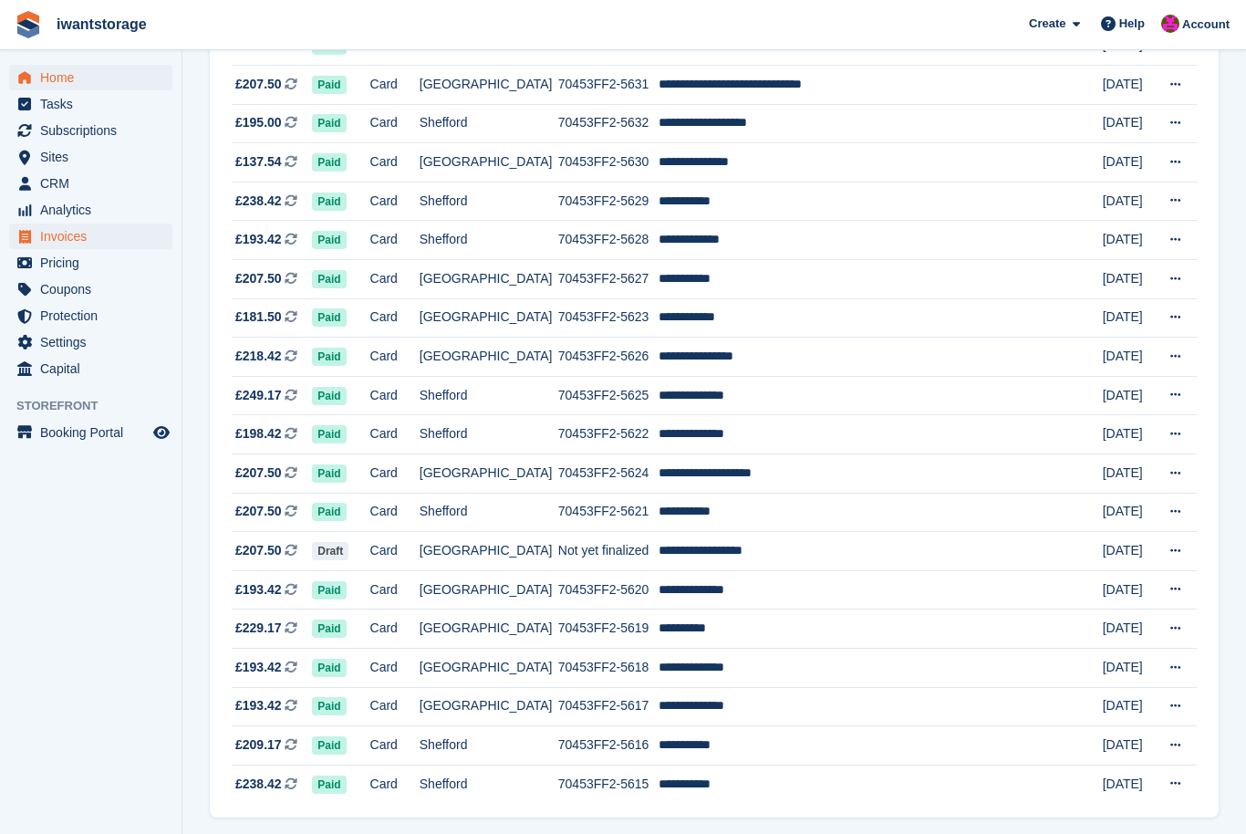
click at [71, 74] on span "Home" at bounding box center [94, 78] width 109 height 26
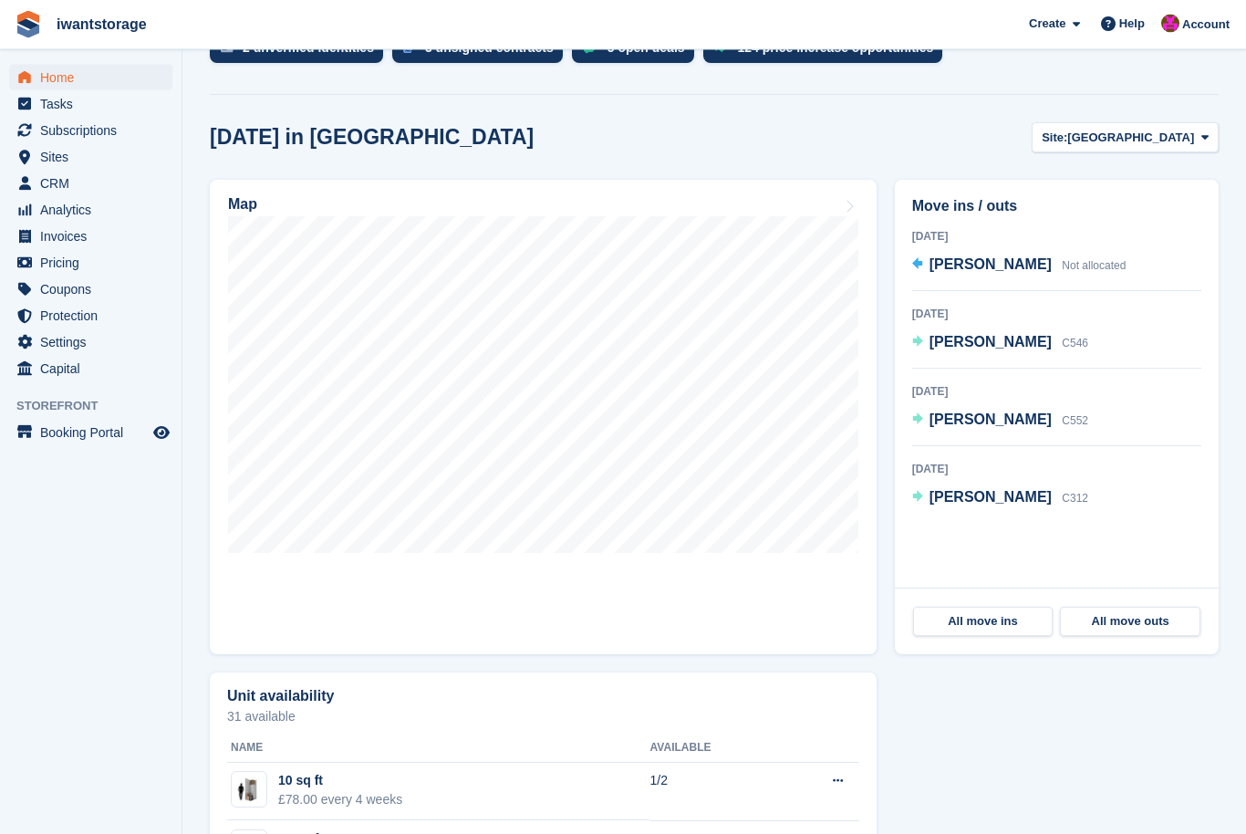
scroll to position [415, 0]
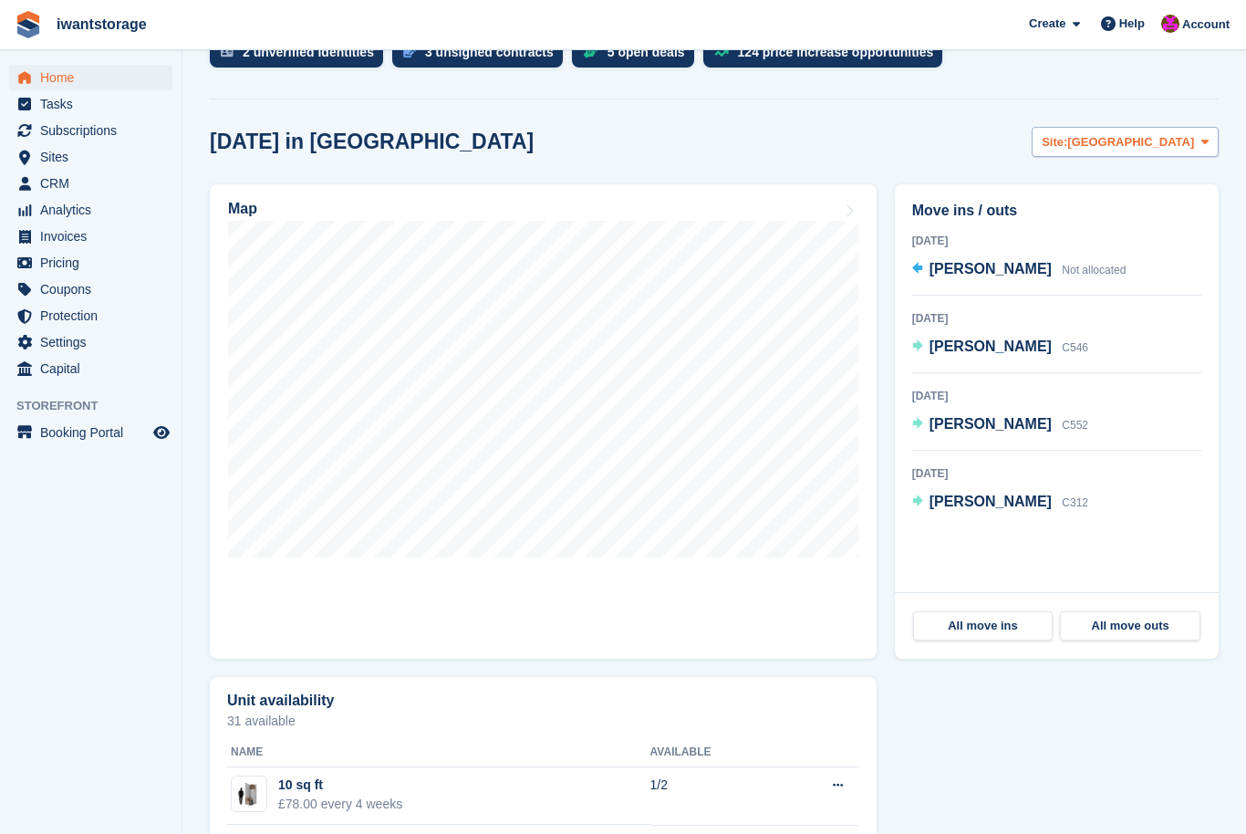
click at [1175, 145] on span "[GEOGRAPHIC_DATA]" at bounding box center [1130, 142] width 127 height 18
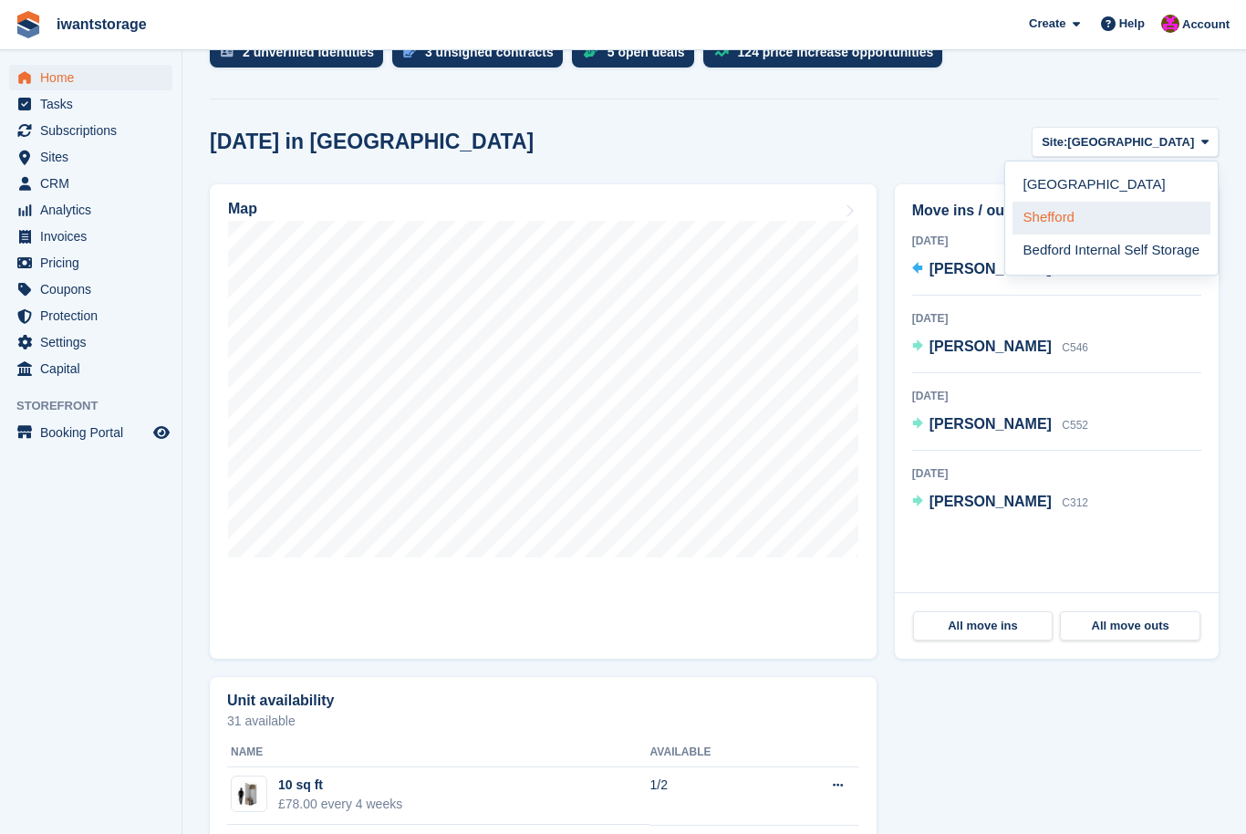
click at [1063, 227] on link "Shefford" at bounding box center [1111, 218] width 198 height 33
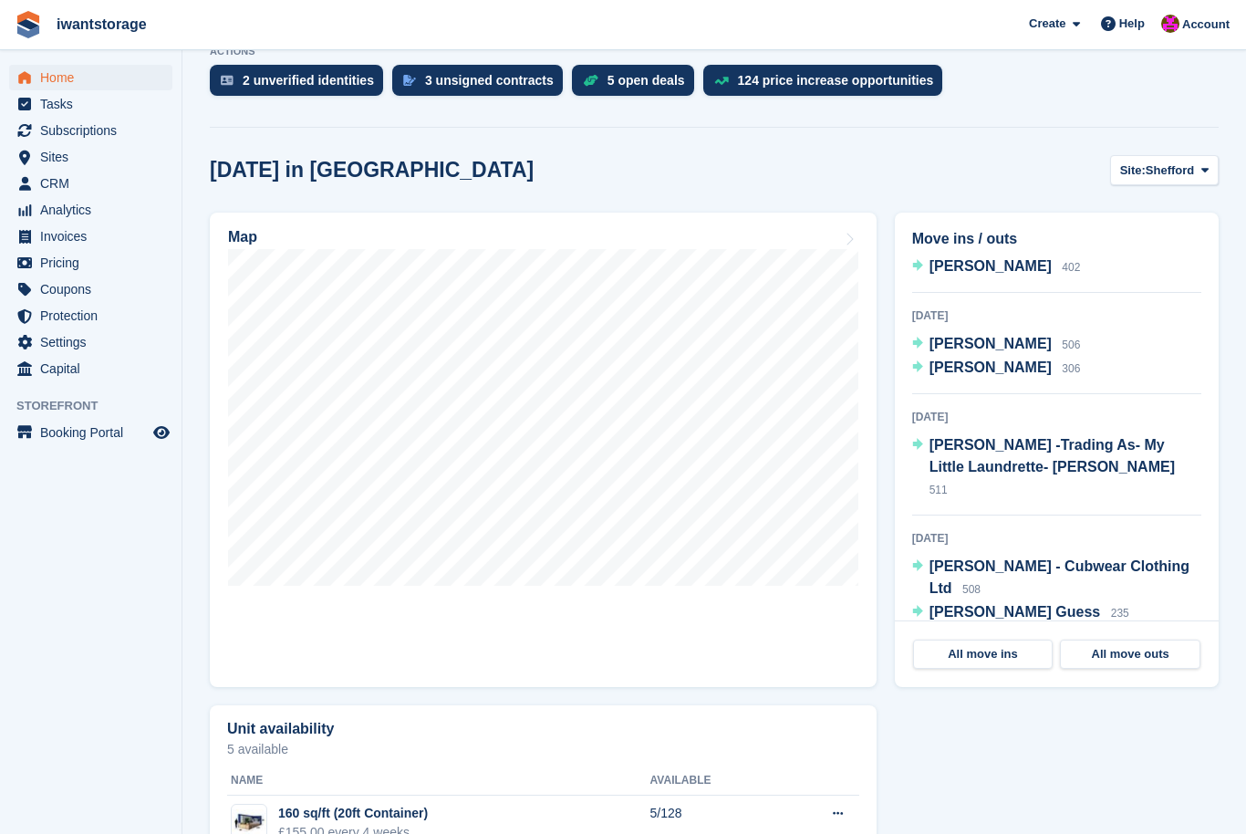
scroll to position [182, 0]
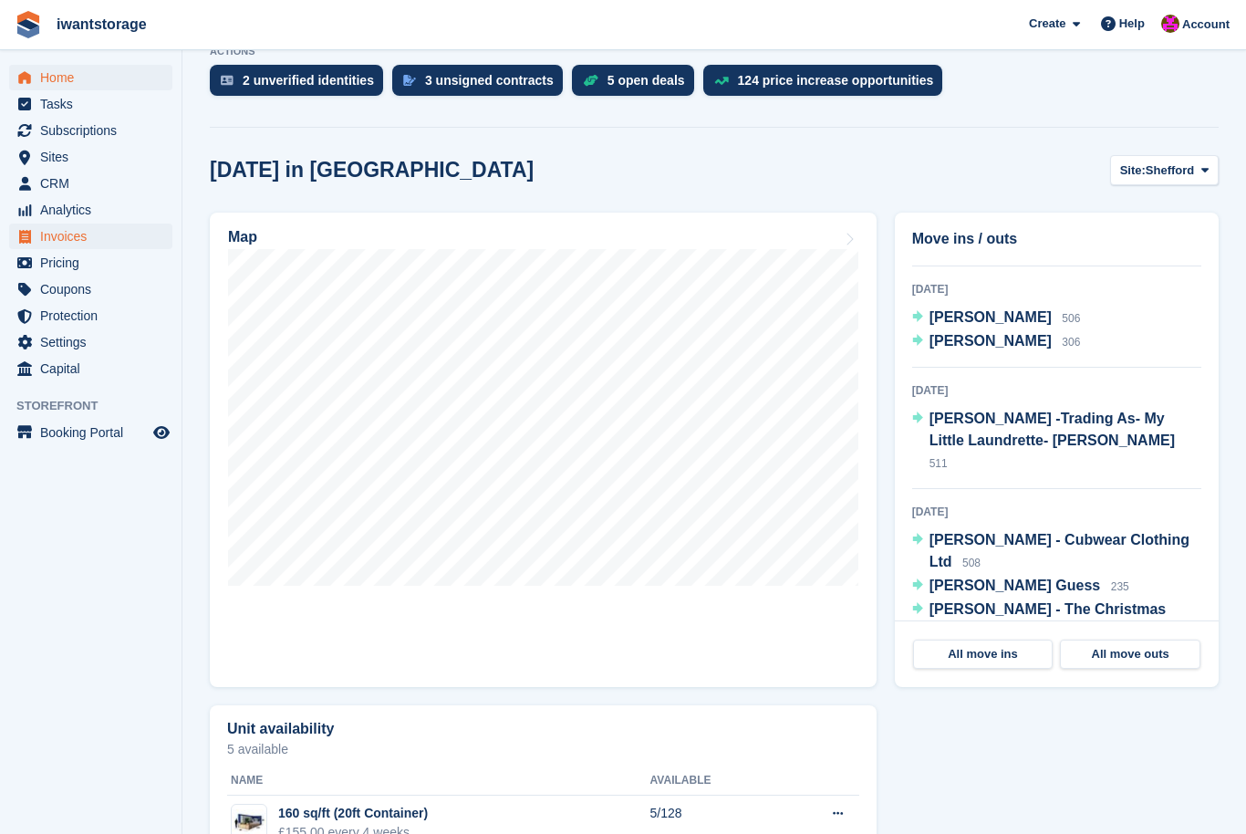
click at [65, 238] on span "Invoices" at bounding box center [94, 236] width 109 height 26
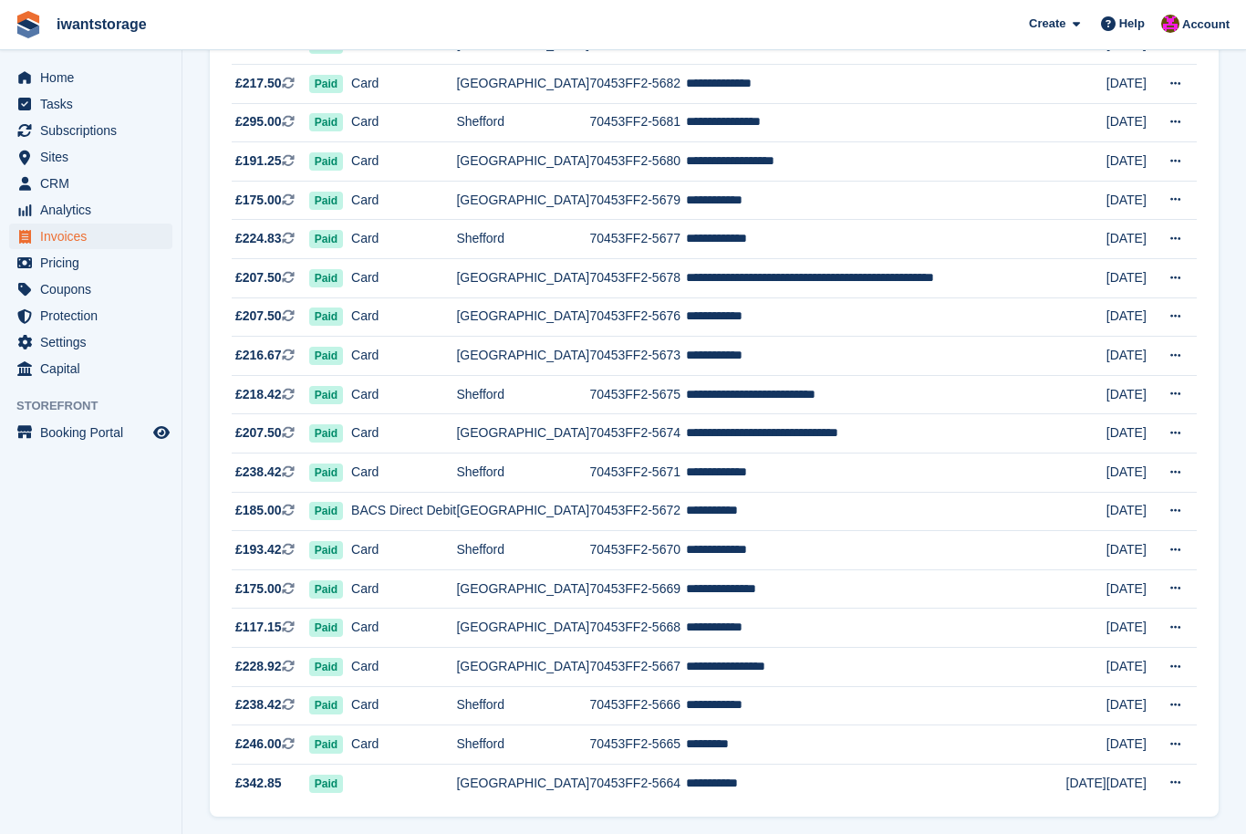
scroll to position [1444, 0]
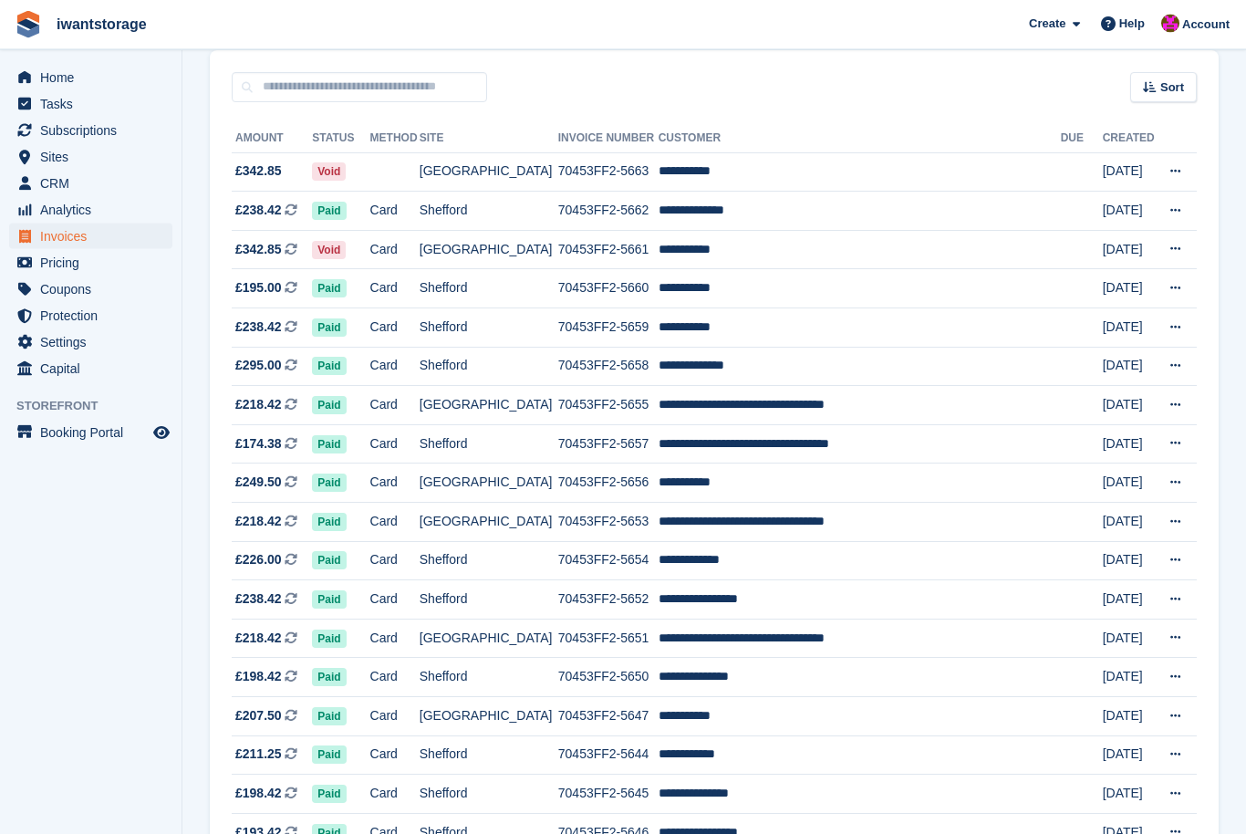
scroll to position [153, 0]
click at [730, 213] on td "**********" at bounding box center [859, 211] width 402 height 39
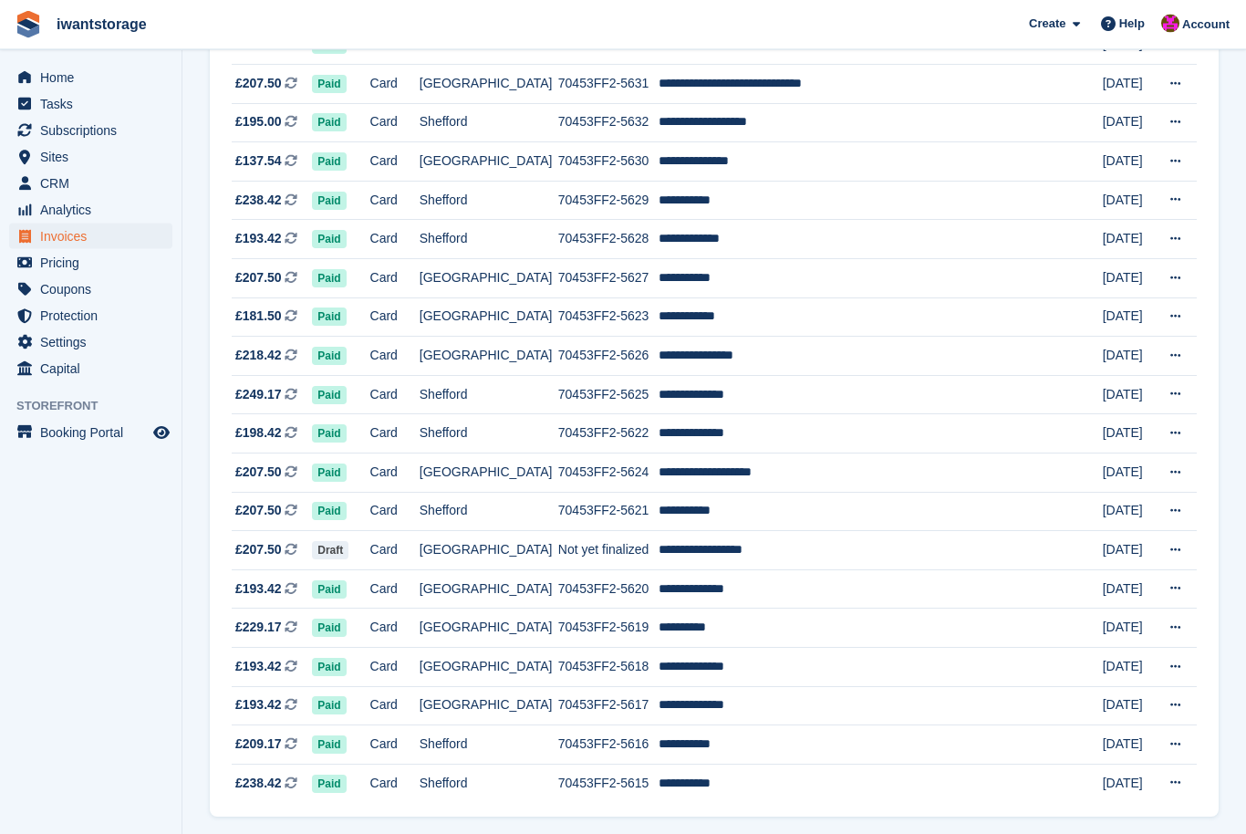
scroll to position [1444, 0]
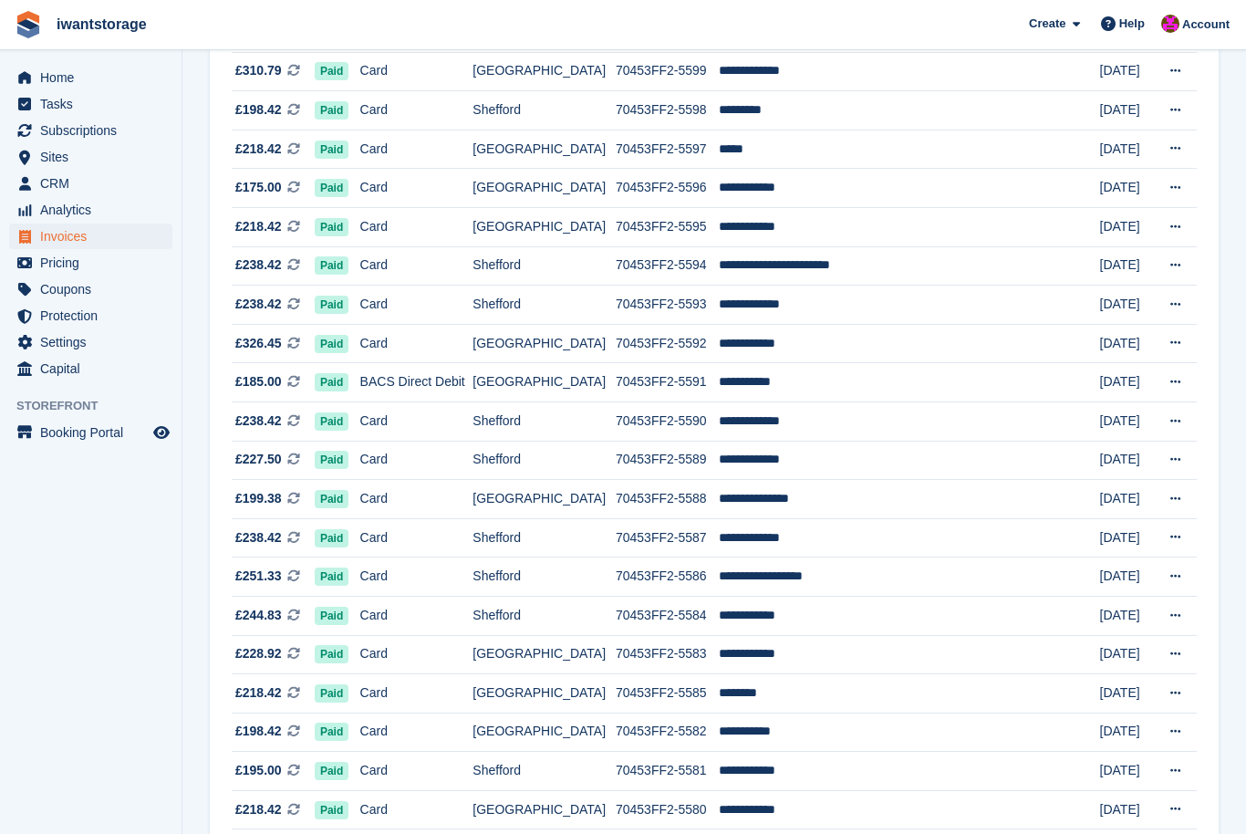
scroll to position [810, 0]
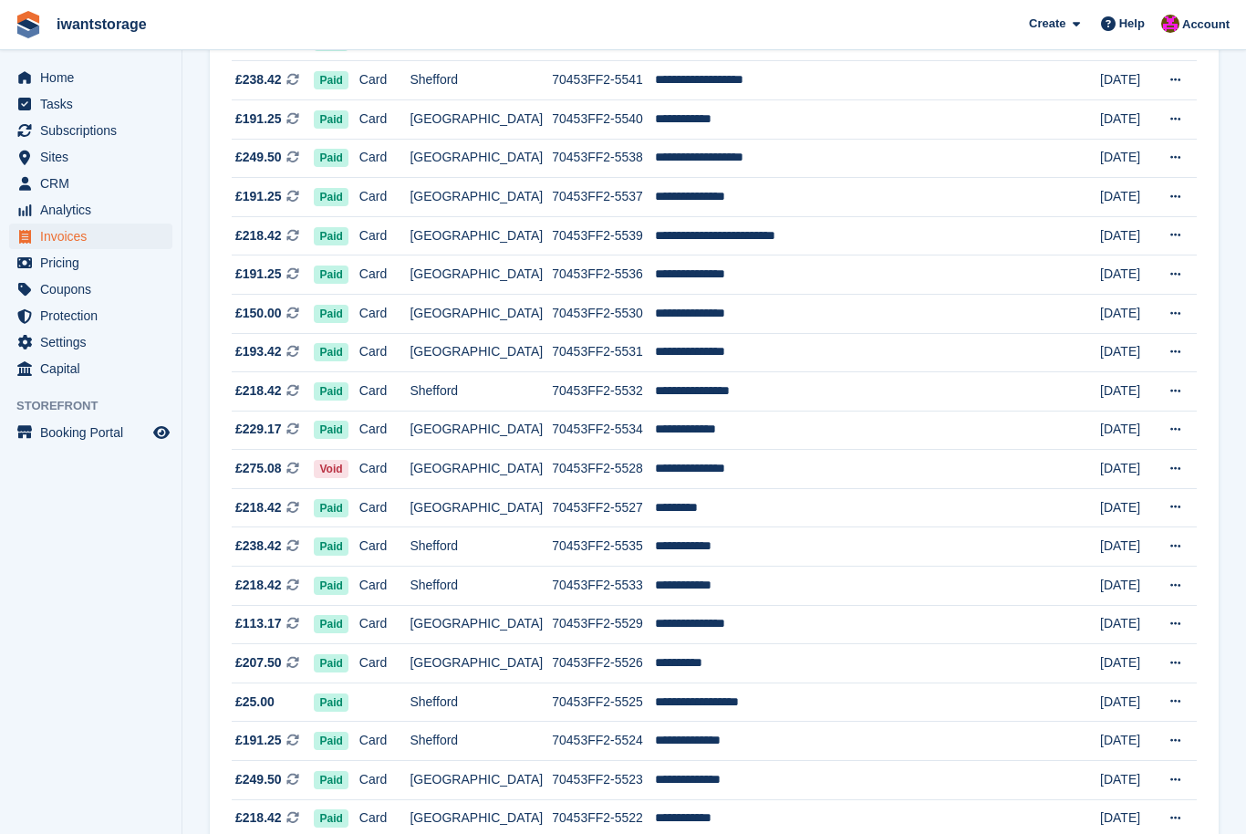
scroll to position [1444, 0]
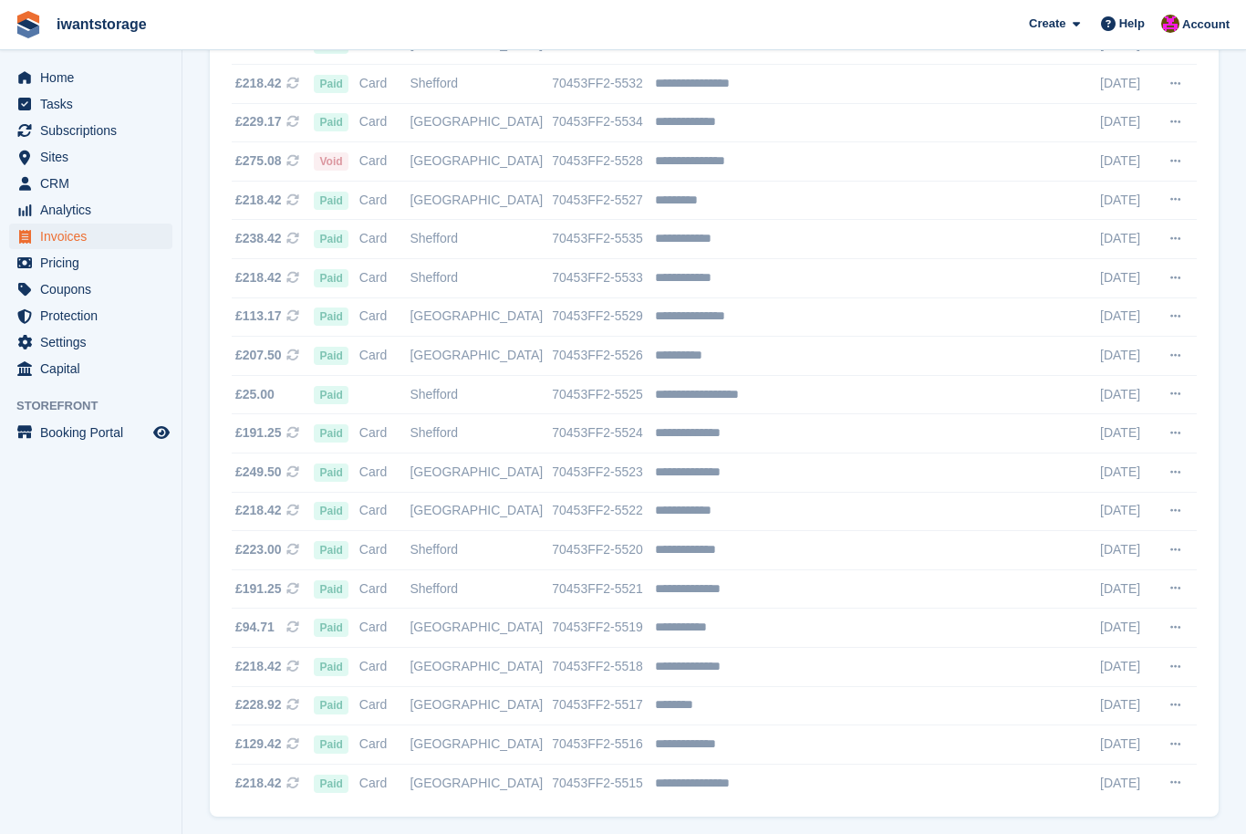
scroll to position [1444, 0]
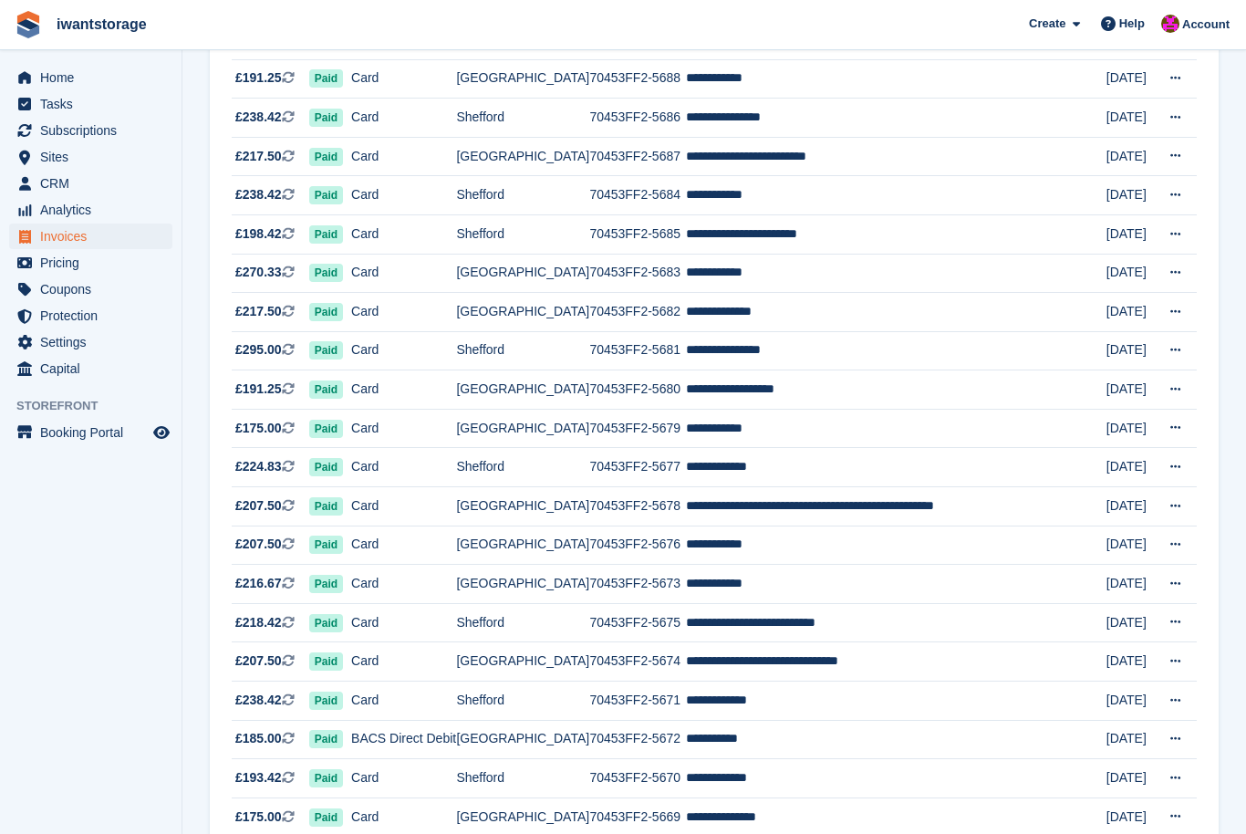
scroll to position [1217, 0]
click at [82, 77] on span "Home" at bounding box center [94, 78] width 109 height 26
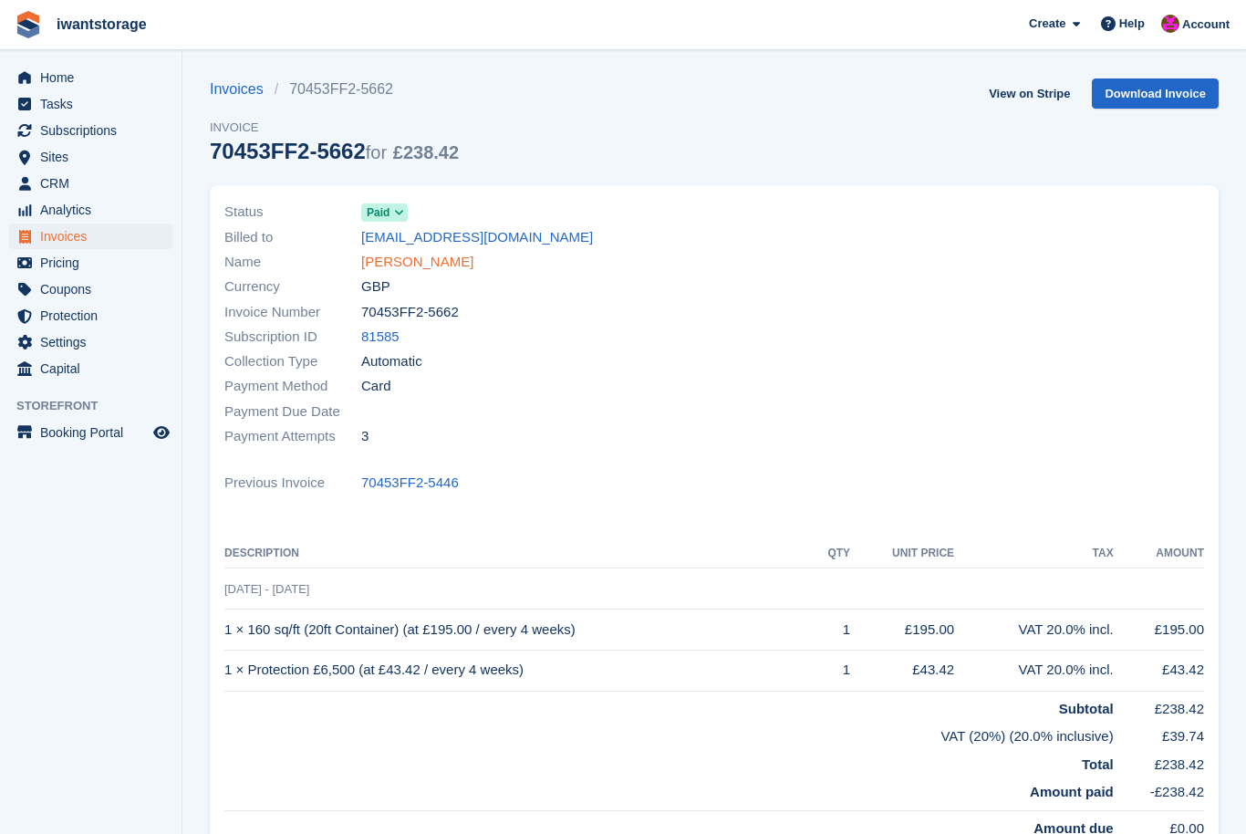
click at [437, 267] on link "[PERSON_NAME]" at bounding box center [417, 262] width 112 height 21
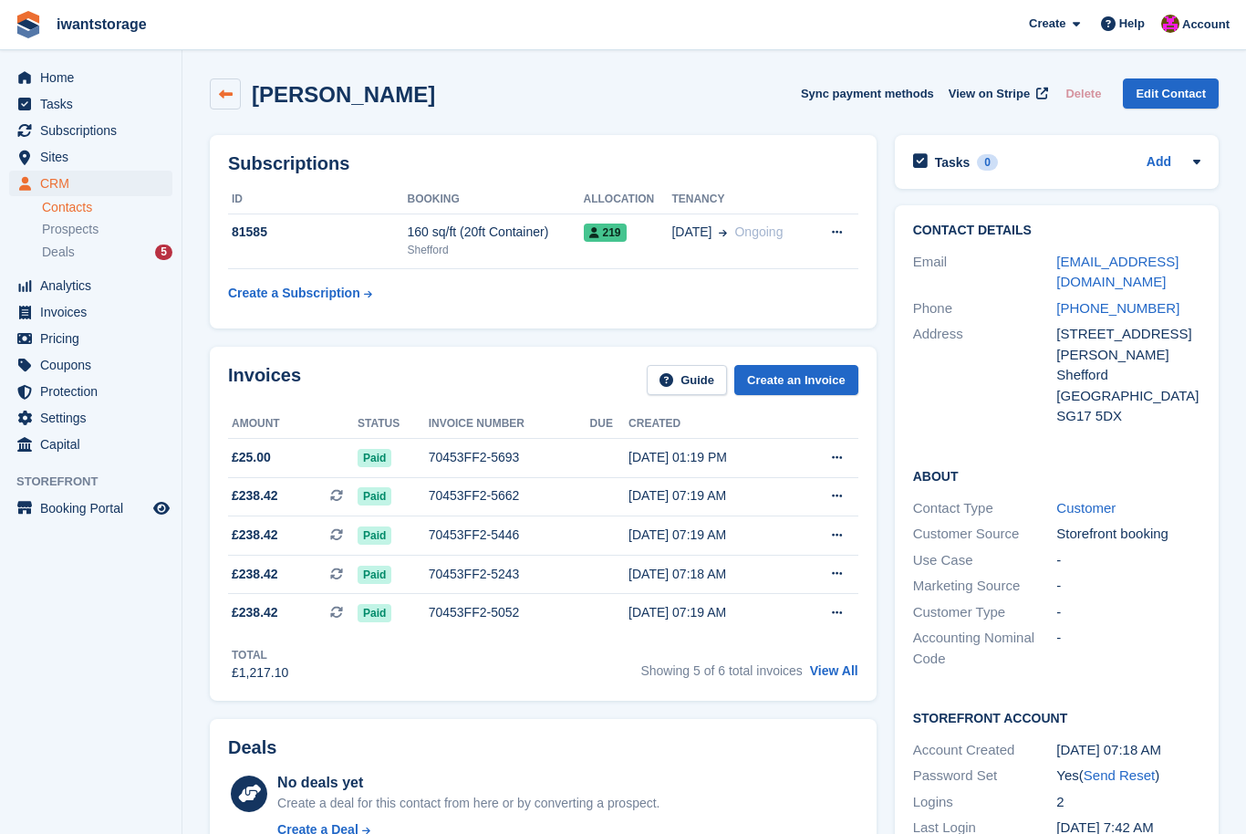
click at [233, 88] on link at bounding box center [225, 93] width 31 height 31
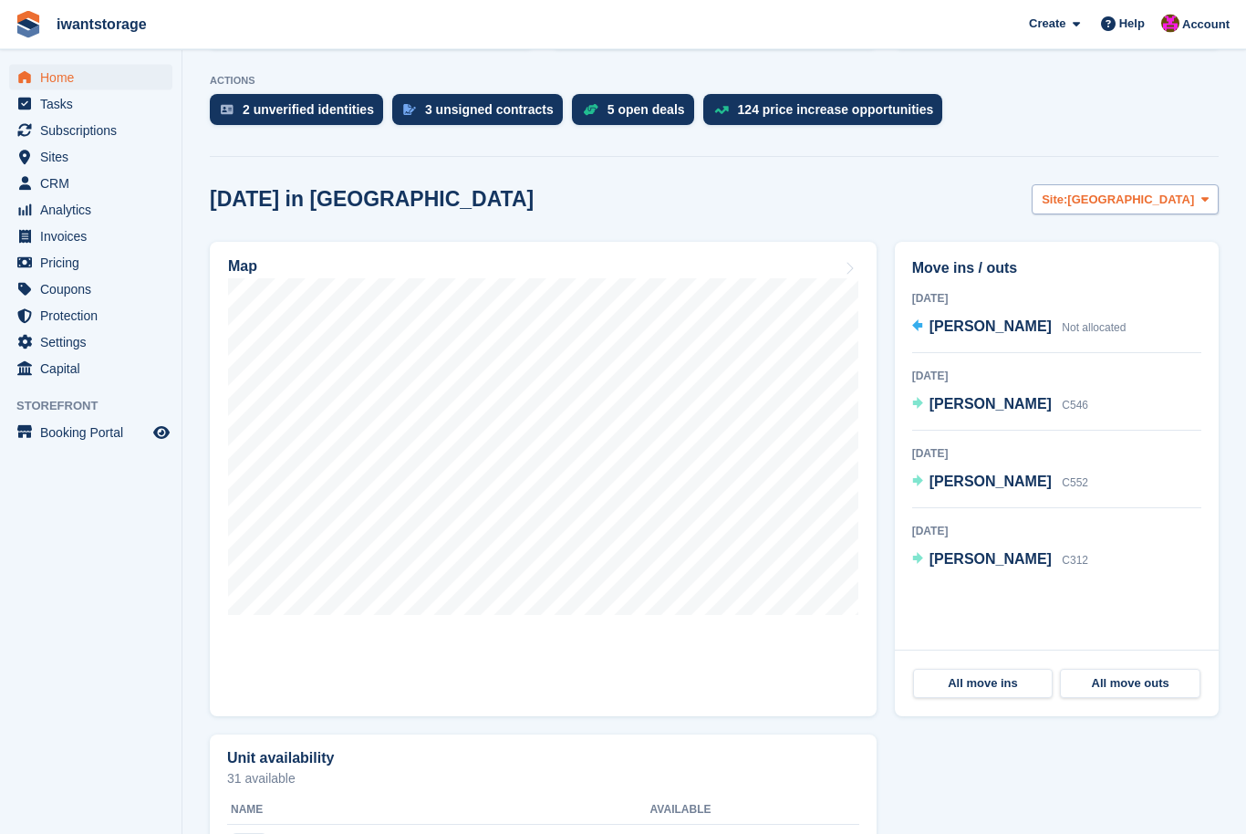
click at [1159, 205] on span "[GEOGRAPHIC_DATA]" at bounding box center [1130, 201] width 127 height 18
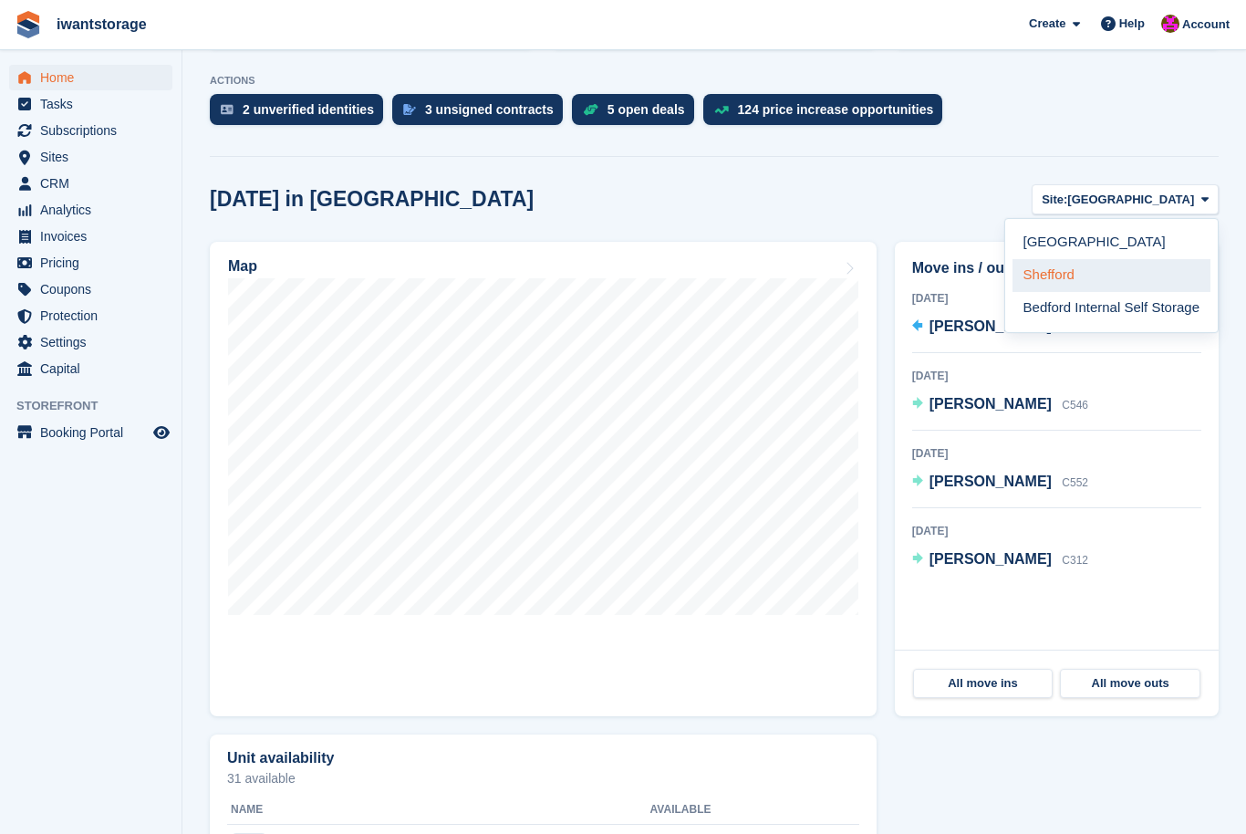
click at [1053, 286] on link "Shefford" at bounding box center [1111, 275] width 198 height 33
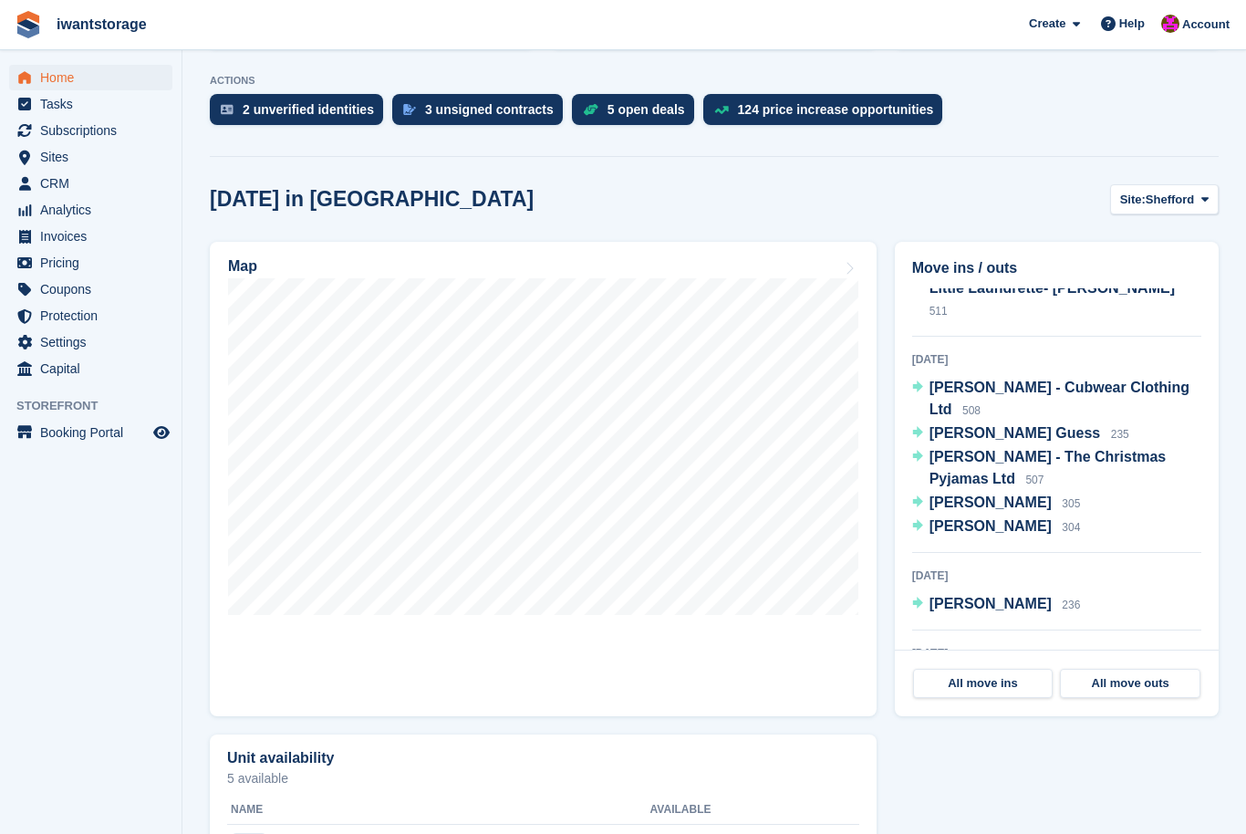
scroll to position [356, 0]
